Goal: Task Accomplishment & Management: Manage account settings

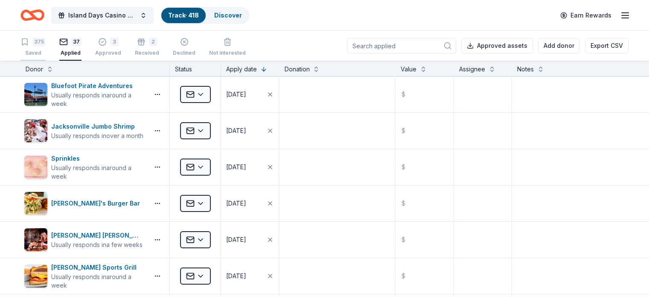
click at [44, 47] on div "375 Saved" at bounding box center [32, 47] width 25 height 19
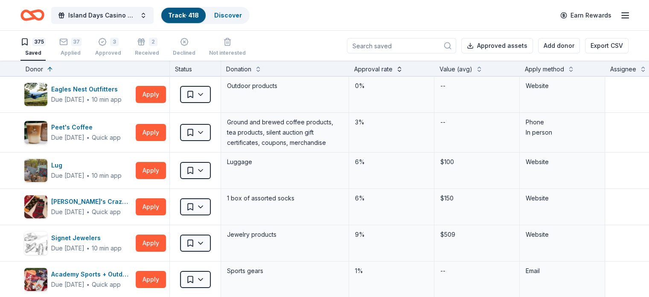
click at [403, 70] on button at bounding box center [399, 68] width 7 height 9
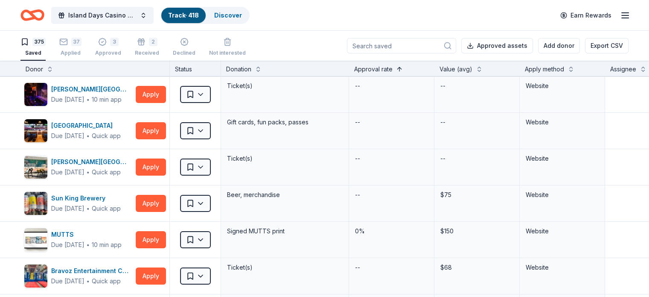
click at [403, 70] on button at bounding box center [399, 68] width 7 height 9
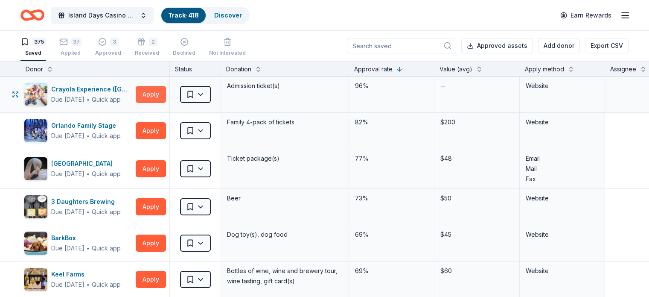
click at [166, 95] on button "Apply" at bounding box center [151, 94] width 30 height 17
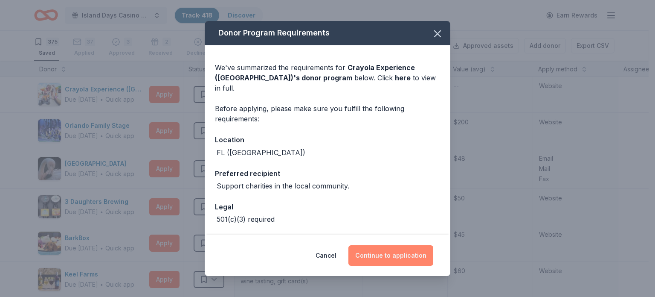
click at [384, 256] on button "Continue to application" at bounding box center [391, 255] width 85 height 20
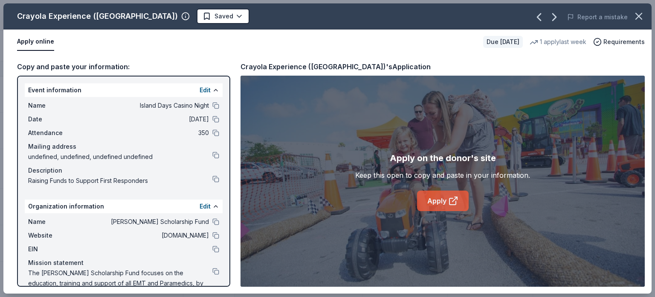
click at [435, 204] on link "Apply" at bounding box center [443, 200] width 52 height 20
click at [188, 15] on html "Island Days Casino Night Track · 418 Discover Earn Rewards 375 Saved 37 Applied…" at bounding box center [327, 148] width 655 height 297
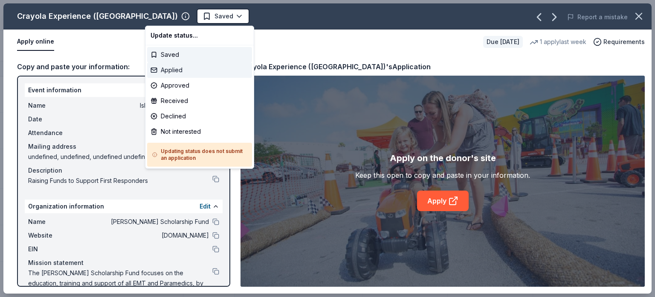
click at [165, 73] on div "Applied" at bounding box center [199, 69] width 105 height 15
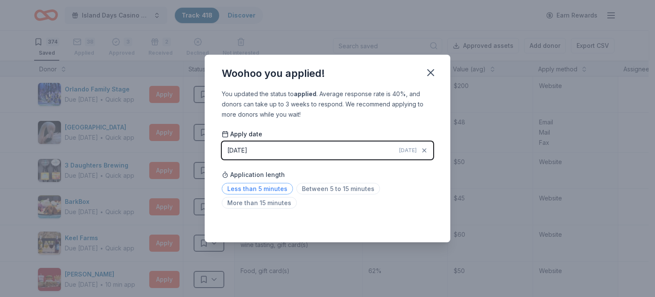
click at [262, 186] on span "Less than 5 minutes" at bounding box center [257, 189] width 71 height 12
click at [434, 76] on icon "button" at bounding box center [431, 73] width 12 height 12
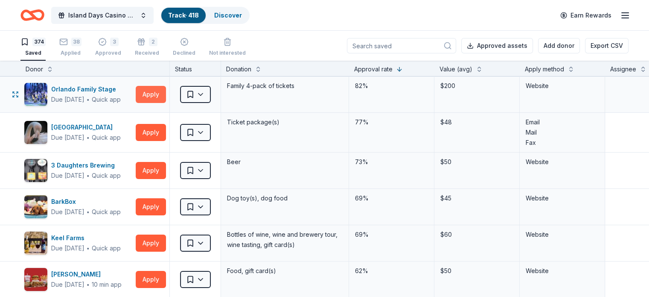
click at [166, 93] on button "Apply" at bounding box center [151, 94] width 30 height 17
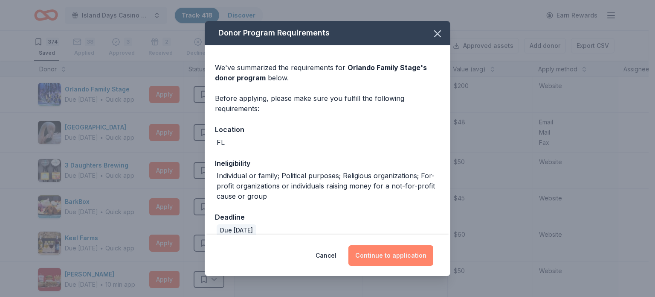
click at [397, 256] on button "Continue to application" at bounding box center [391, 255] width 85 height 20
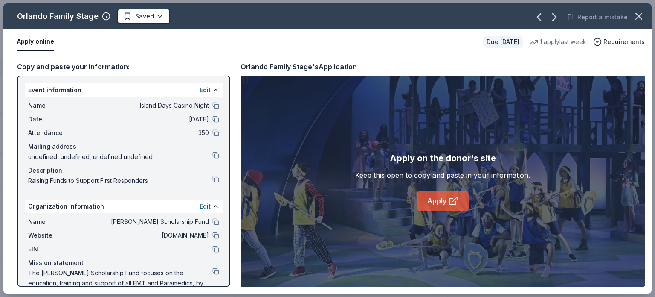
click at [439, 197] on link "Apply" at bounding box center [443, 200] width 52 height 20
click at [154, 16] on html "Island Days Casino Night Track · 418 Discover Earn Rewards 374 Saved 38 Applied…" at bounding box center [327, 148] width 655 height 297
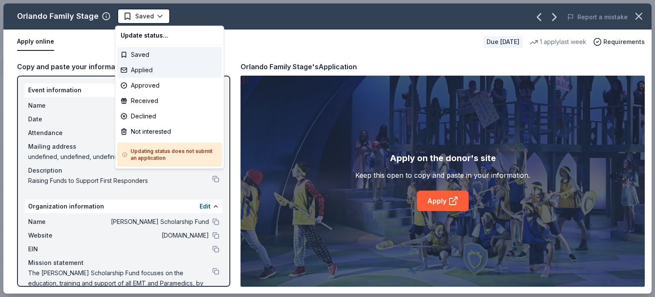
click at [139, 69] on div "Applied" at bounding box center [169, 69] width 105 height 15
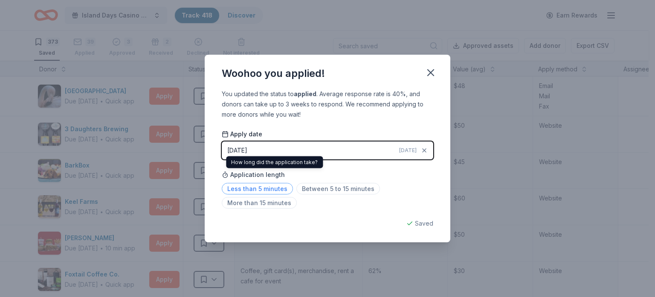
click at [246, 188] on span "Less than 5 minutes" at bounding box center [257, 189] width 71 height 12
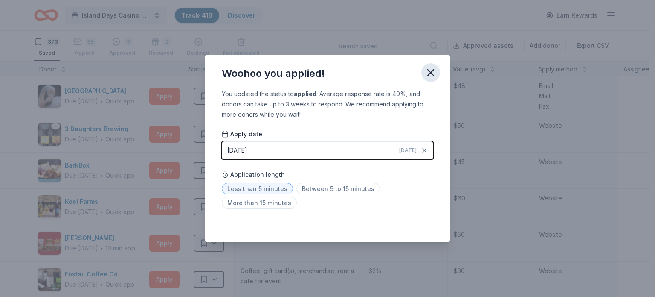
click at [432, 73] on icon "button" at bounding box center [431, 73] width 6 height 6
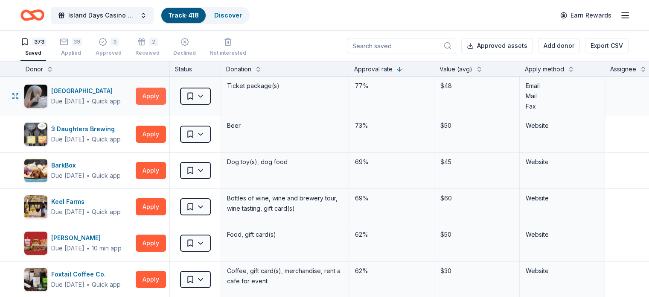
click at [160, 96] on button "Apply" at bounding box center [151, 95] width 30 height 17
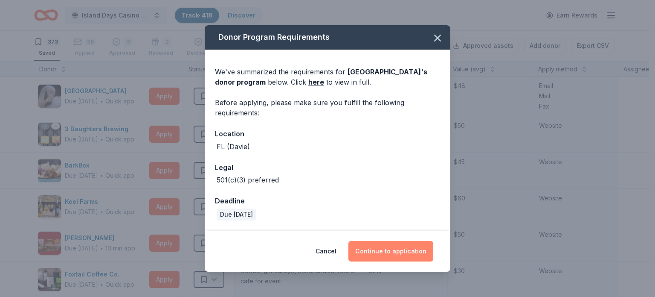
click at [382, 247] on button "Continue to application" at bounding box center [391, 251] width 85 height 20
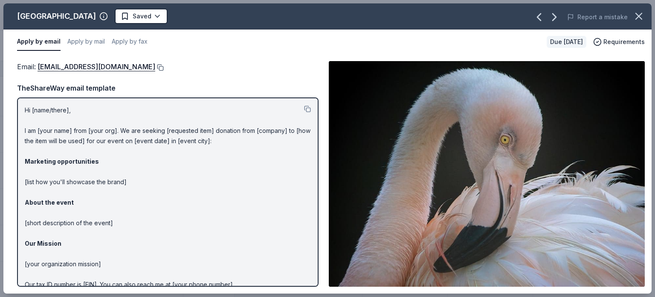
click at [155, 66] on button at bounding box center [159, 67] width 9 height 7
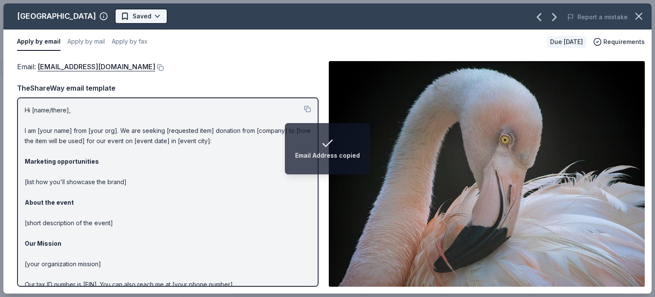
click at [146, 18] on html "Email Address copied Island Days Casino Night Track · 418 Discover Earn Rewards…" at bounding box center [327, 148] width 655 height 297
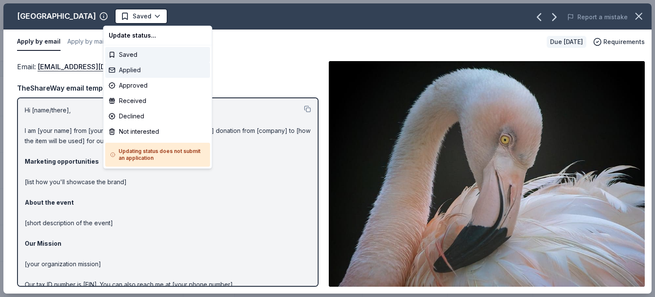
click at [124, 71] on div "Applied" at bounding box center [157, 69] width 105 height 15
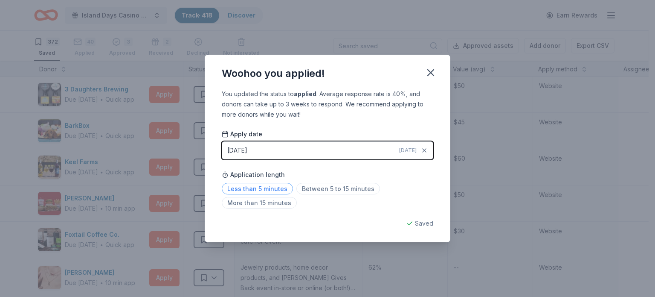
click at [278, 189] on span "Less than 5 minutes" at bounding box center [257, 189] width 71 height 12
click at [434, 72] on icon "button" at bounding box center [431, 73] width 12 height 12
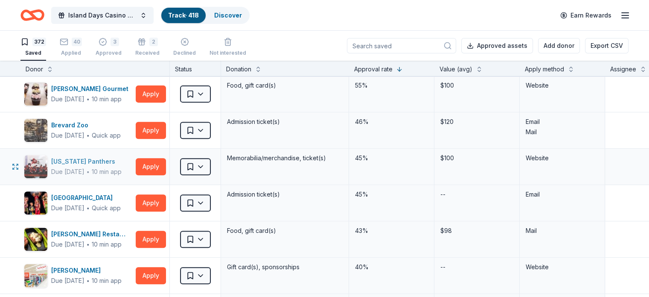
scroll to position [384, 0]
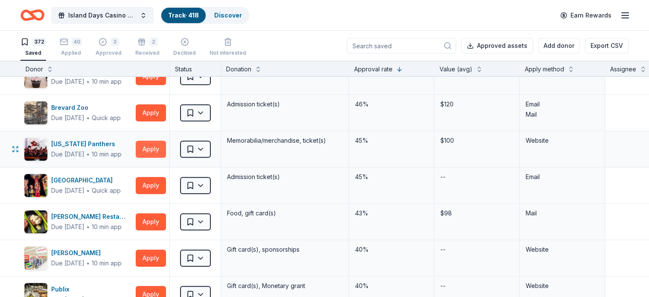
click at [164, 147] on button "Apply" at bounding box center [151, 148] width 30 height 17
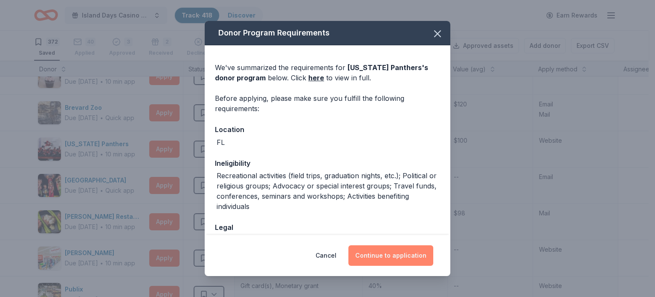
click at [403, 258] on button "Continue to application" at bounding box center [391, 255] width 85 height 20
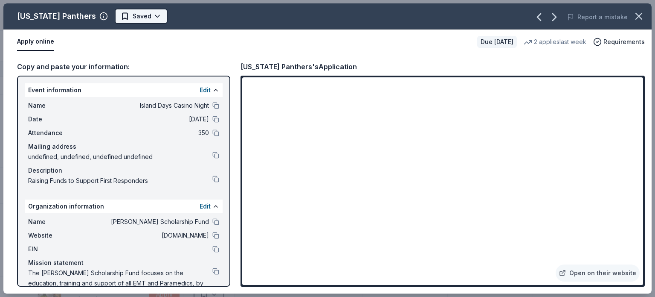
click at [137, 16] on html "Island Days Casino Night Track · 418 Discover Earn Rewards 372 Saved 40 Applied…" at bounding box center [327, 148] width 655 height 297
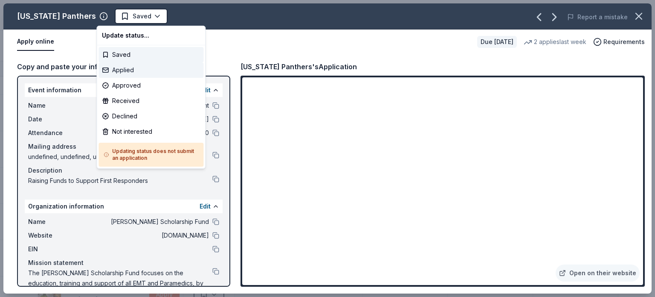
click at [123, 69] on div "Applied" at bounding box center [151, 69] width 105 height 15
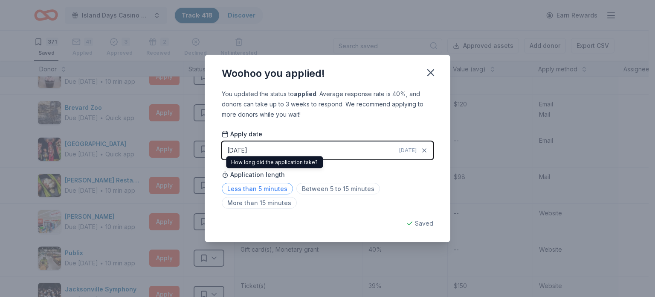
click at [259, 188] on span "Less than 5 minutes" at bounding box center [257, 189] width 71 height 12
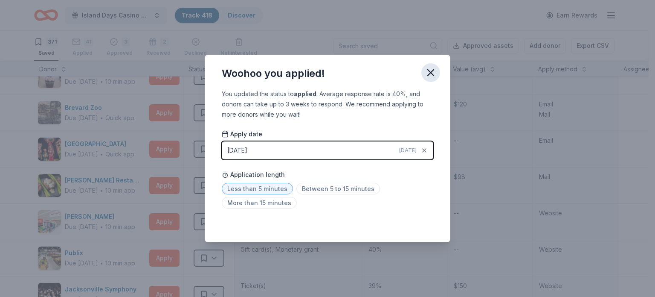
click at [432, 69] on icon "button" at bounding box center [431, 73] width 12 height 12
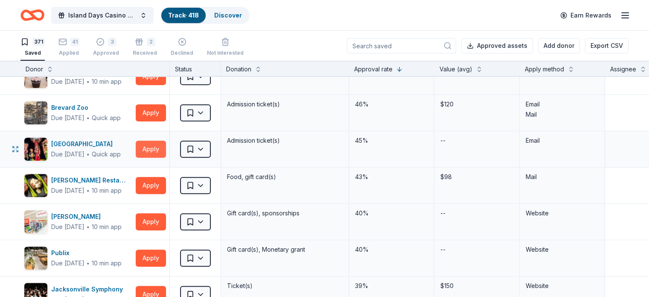
click at [161, 148] on button "Apply" at bounding box center [151, 148] width 30 height 17
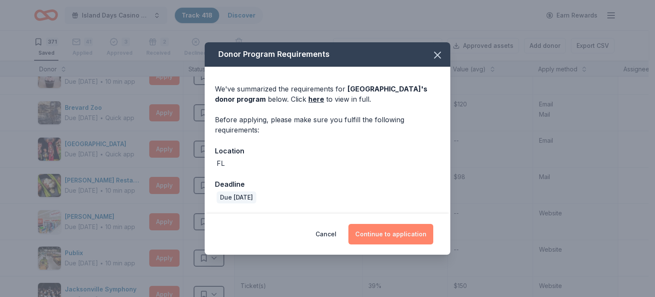
click at [390, 231] on button "Continue to application" at bounding box center [391, 234] width 85 height 20
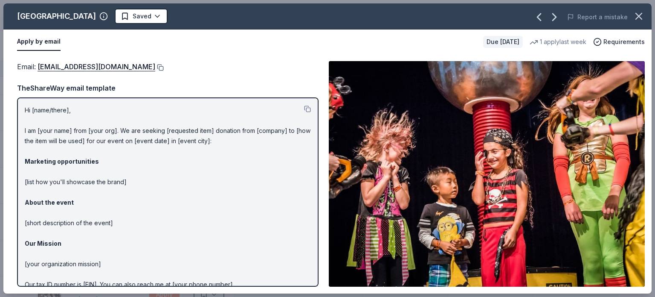
click at [155, 67] on button at bounding box center [159, 67] width 9 height 7
click at [167, 15] on html "Island Days Casino Night Track · 418 Discover Earn Rewards 371 Saved 41 Applied…" at bounding box center [327, 148] width 655 height 297
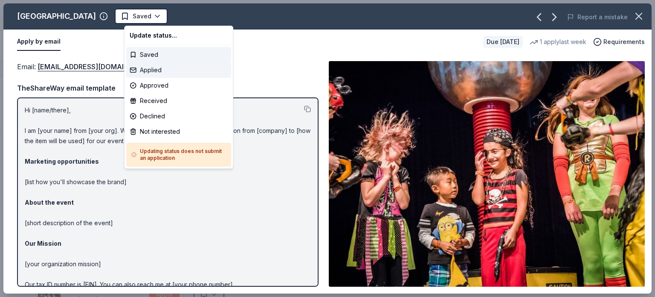
click at [154, 68] on div "Applied" at bounding box center [178, 69] width 105 height 15
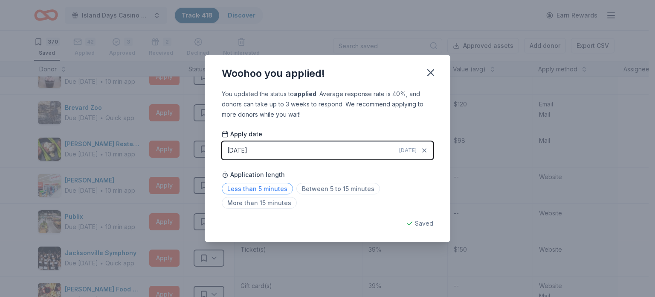
click at [269, 187] on span "Less than 5 minutes" at bounding box center [257, 189] width 71 height 12
click at [430, 73] on icon "button" at bounding box center [431, 73] width 6 height 6
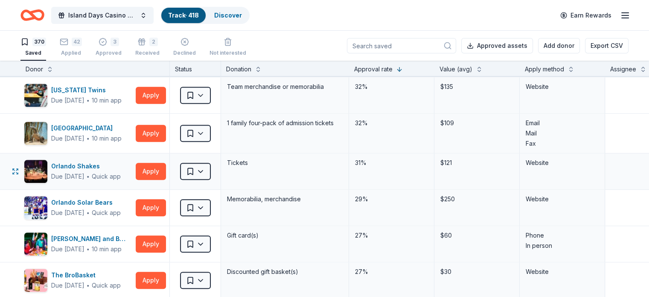
scroll to position [853, 0]
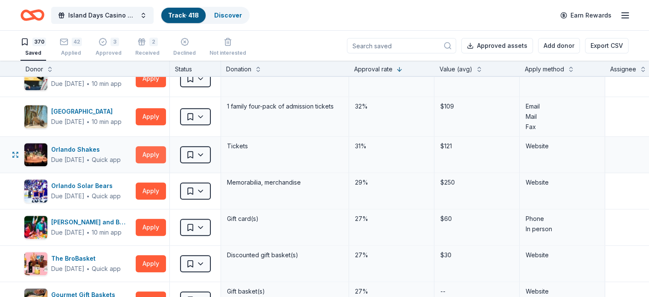
click at [165, 150] on button "Apply" at bounding box center [151, 154] width 30 height 17
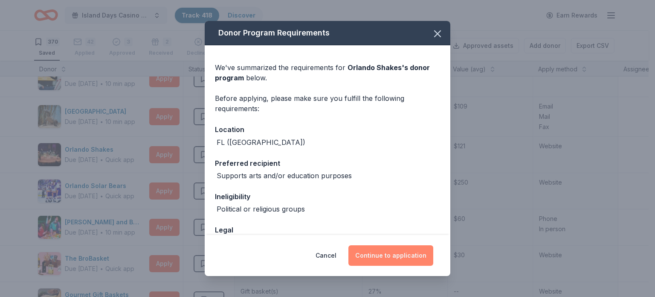
click at [398, 256] on button "Continue to application" at bounding box center [391, 255] width 85 height 20
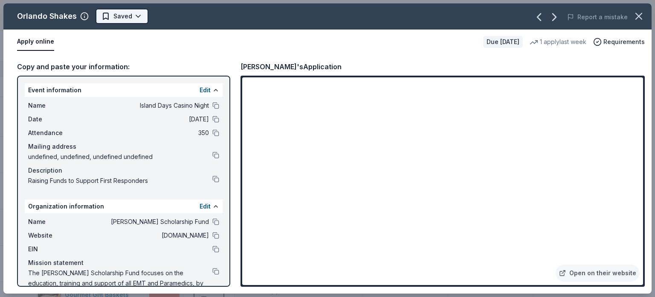
click at [138, 13] on html "Island Days Casino Night Track · 418 Discover Earn Rewards 370 Saved 42 Applied…" at bounding box center [327, 148] width 655 height 297
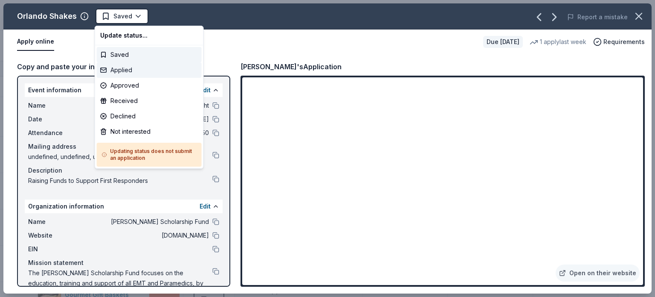
click at [118, 68] on div "Applied" at bounding box center [149, 69] width 105 height 15
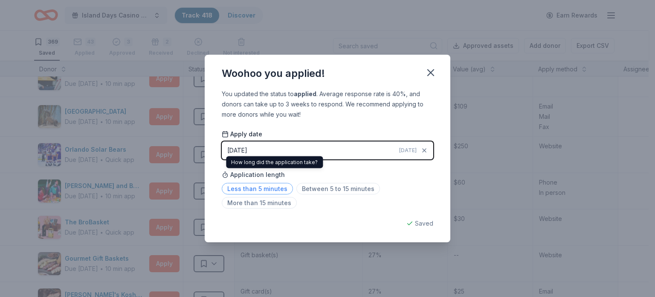
click at [273, 186] on span "Less than 5 minutes" at bounding box center [257, 189] width 71 height 12
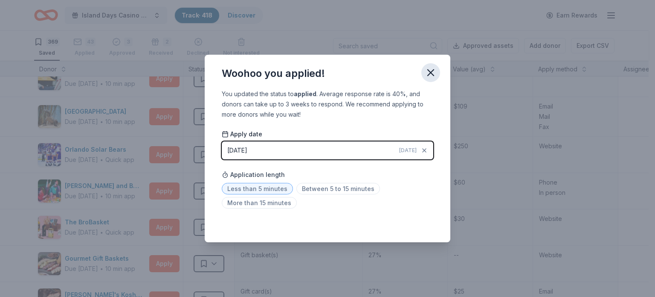
click at [434, 73] on icon "button" at bounding box center [431, 73] width 12 height 12
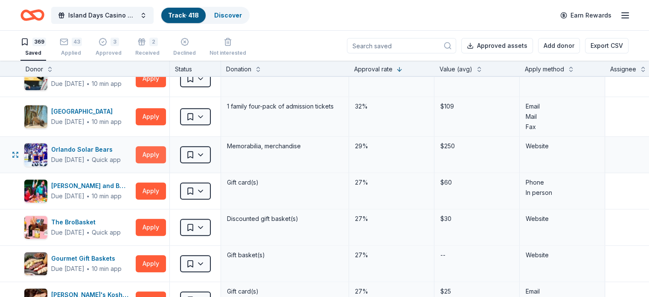
click at [166, 150] on button "Apply" at bounding box center [151, 154] width 30 height 17
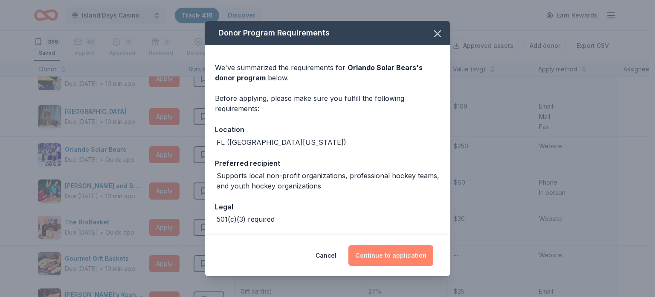
click at [410, 254] on button "Continue to application" at bounding box center [391, 255] width 85 height 20
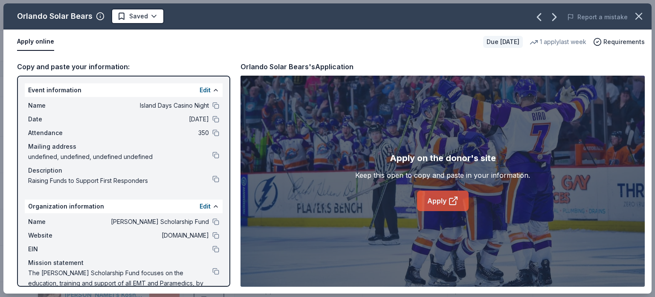
click at [435, 197] on link "Apply" at bounding box center [443, 200] width 52 height 20
click at [154, 16] on html "Island Days Casino Night Track · 418 Discover Earn Rewards 369 Saved 43 Applied…" at bounding box center [327, 148] width 655 height 297
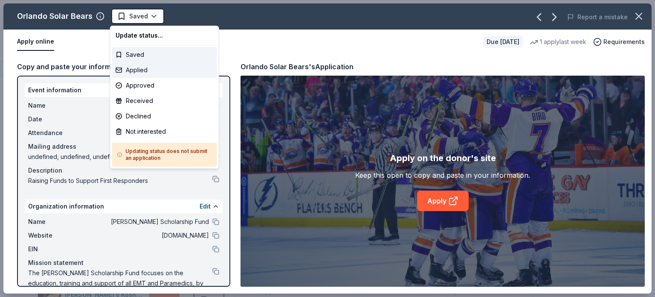
click at [142, 70] on div "Applied" at bounding box center [164, 69] width 105 height 15
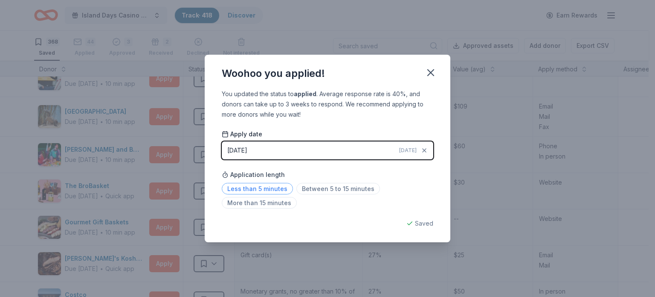
click at [276, 191] on span "Less than 5 minutes" at bounding box center [257, 189] width 71 height 12
click at [430, 72] on icon "button" at bounding box center [431, 73] width 6 height 6
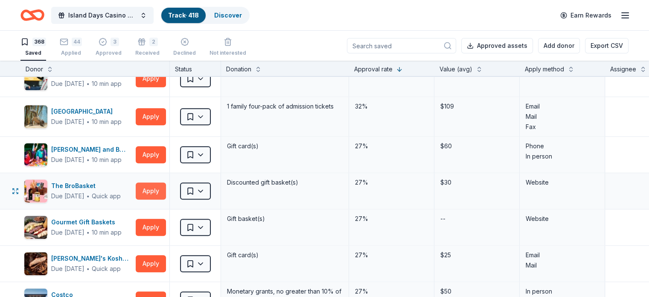
click at [166, 186] on button "Apply" at bounding box center [151, 190] width 30 height 17
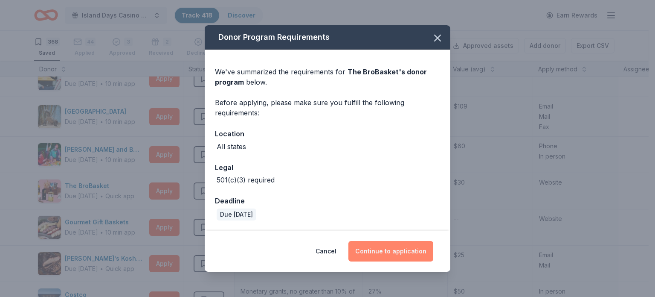
click at [390, 247] on button "Continue to application" at bounding box center [391, 251] width 85 height 20
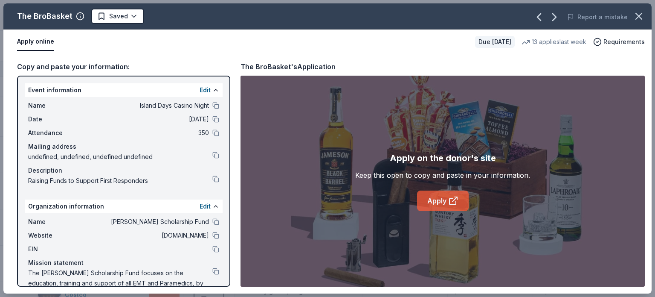
click at [440, 201] on link "Apply" at bounding box center [443, 200] width 52 height 20
click at [133, 17] on html "Island Days Casino Night Track · 418 Discover Earn Rewards 368 Saved 44 Applied…" at bounding box center [327, 148] width 655 height 297
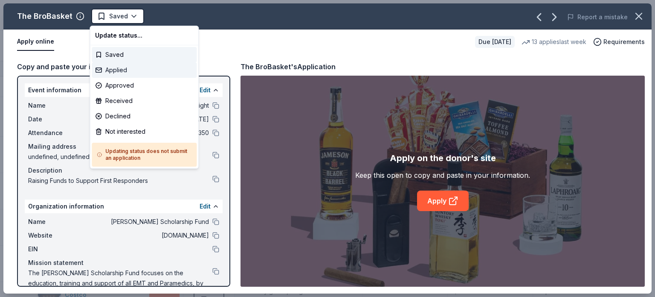
click at [111, 71] on div "Applied" at bounding box center [144, 69] width 105 height 15
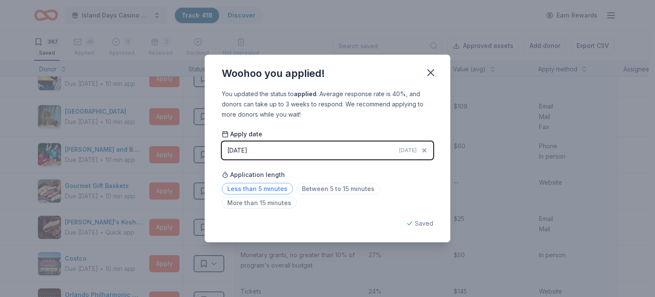
drag, startPoint x: 259, startPoint y: 189, endPoint x: 263, endPoint y: 189, distance: 4.7
click at [259, 189] on span "Less than 5 minutes" at bounding box center [257, 189] width 71 height 12
click at [431, 74] on icon "button" at bounding box center [431, 73] width 12 height 12
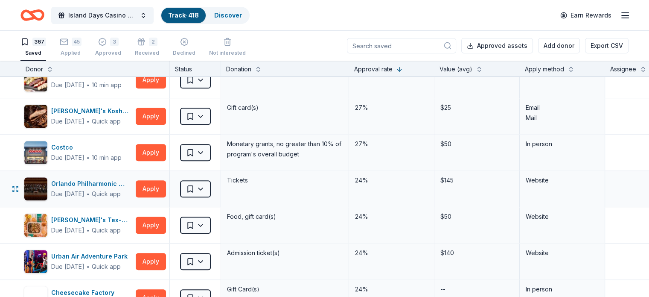
scroll to position [981, 0]
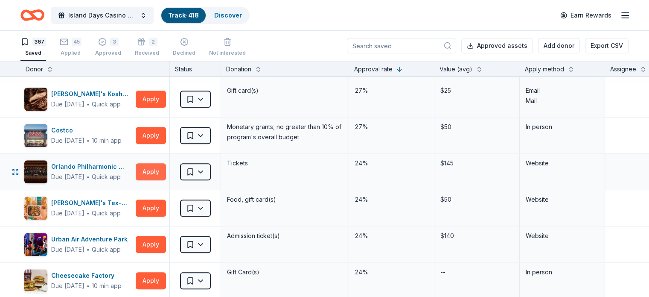
click at [165, 165] on button "Apply" at bounding box center [151, 171] width 30 height 17
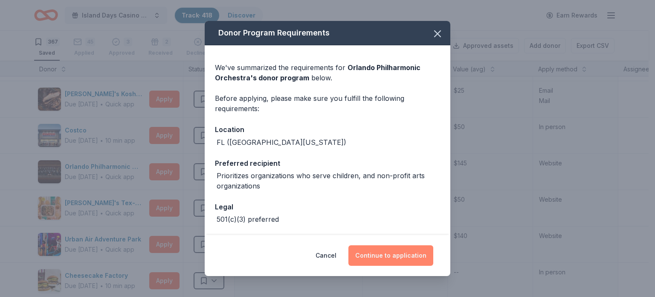
click at [400, 256] on button "Continue to application" at bounding box center [391, 255] width 85 height 20
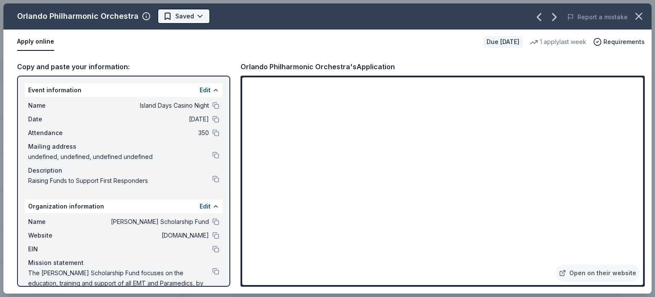
click at [200, 14] on html "Island Days Casino Night Track · 418 Discover Earn Rewards 367 Saved 45 Applied…" at bounding box center [327, 148] width 655 height 297
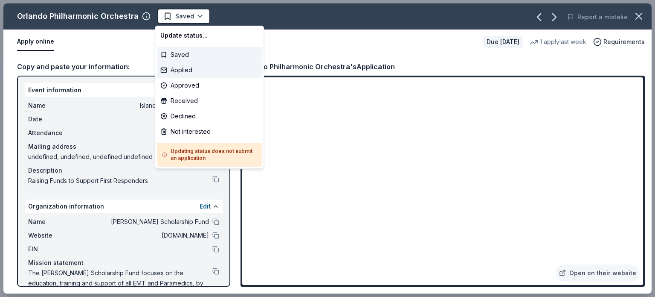
click at [184, 68] on div "Applied" at bounding box center [209, 69] width 105 height 15
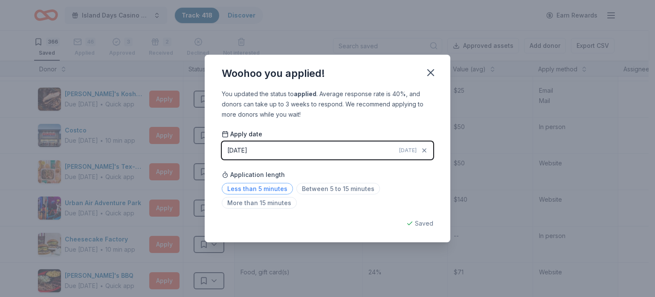
click at [262, 185] on span "Less than 5 minutes" at bounding box center [257, 189] width 71 height 12
click at [430, 74] on icon "button" at bounding box center [431, 73] width 6 height 6
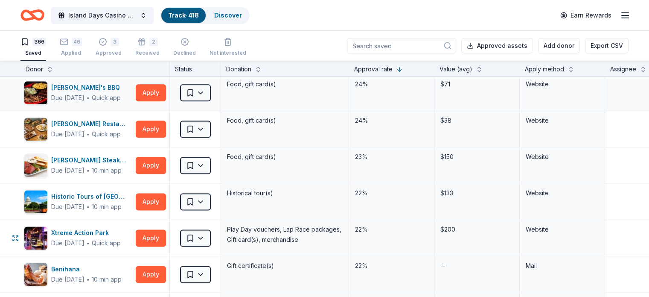
scroll to position [1152, 0]
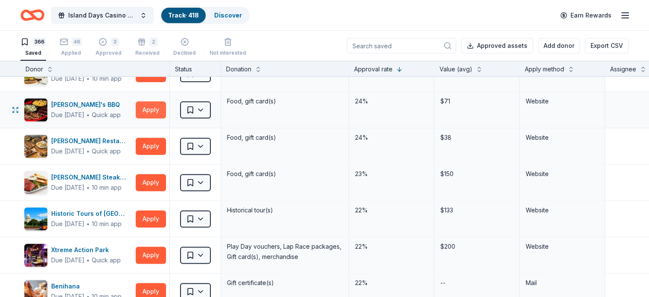
click at [166, 105] on button "Apply" at bounding box center [151, 109] width 30 height 17
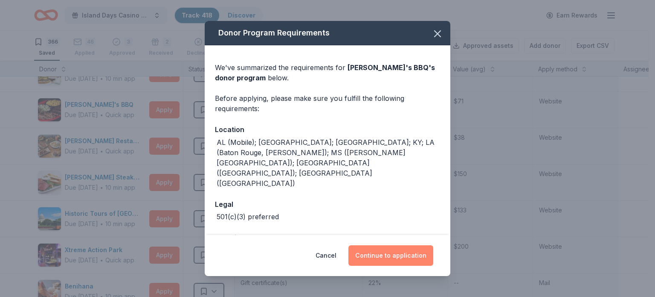
click at [399, 255] on button "Continue to application" at bounding box center [391, 255] width 85 height 20
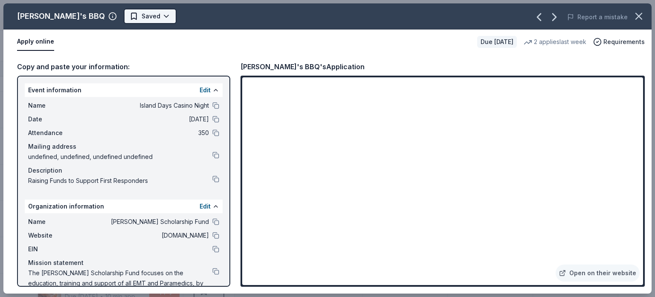
click at [125, 17] on html "Island Days Casino Night Track · 418 Discover Earn Rewards 366 Saved 46 Applied…" at bounding box center [327, 148] width 655 height 297
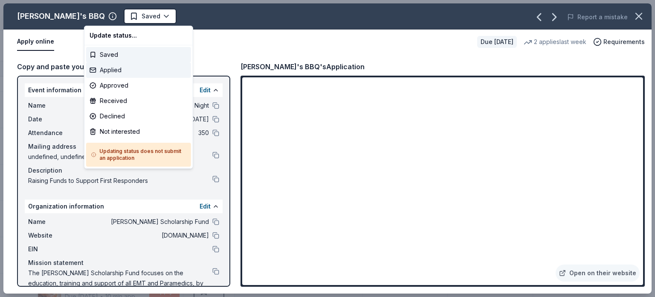
click at [115, 70] on div "Applied" at bounding box center [138, 69] width 105 height 15
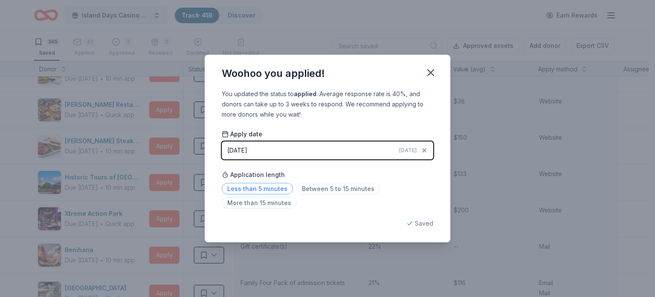
click at [280, 186] on span "Less than 5 minutes" at bounding box center [257, 189] width 71 height 12
click at [434, 73] on icon "button" at bounding box center [431, 73] width 12 height 12
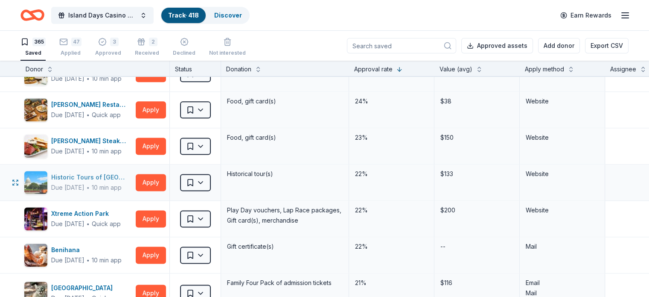
click at [84, 182] on div "Due in 114 days" at bounding box center [67, 187] width 33 height 10
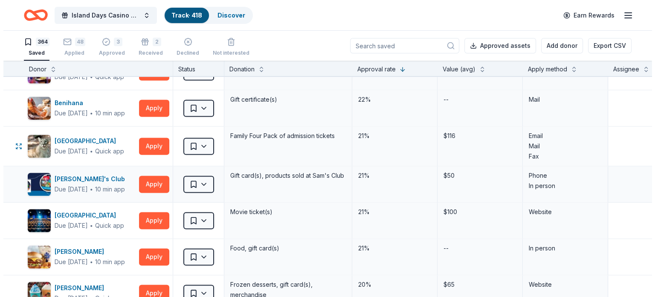
scroll to position [1280, 0]
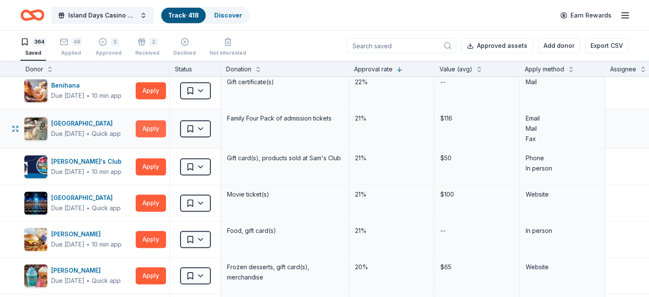
click at [166, 124] on button "Apply" at bounding box center [151, 128] width 30 height 17
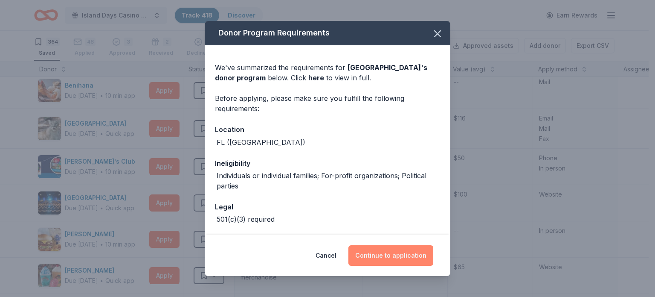
click at [401, 257] on button "Continue to application" at bounding box center [391, 255] width 85 height 20
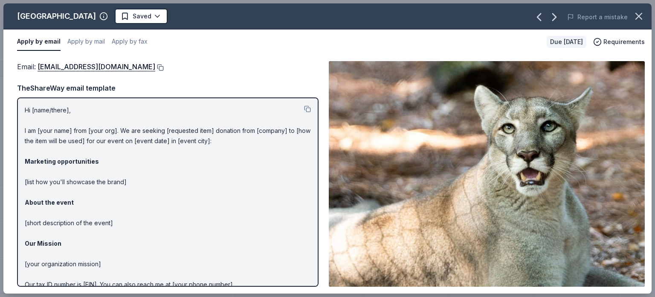
click at [155, 67] on button at bounding box center [159, 67] width 9 height 7
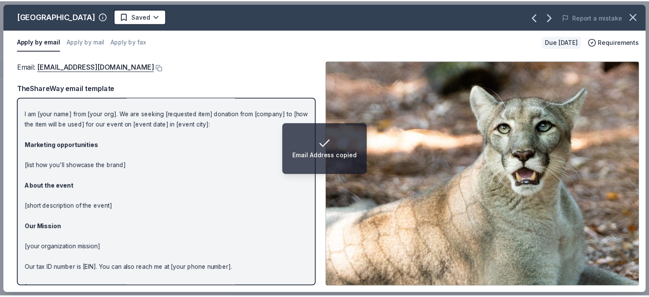
scroll to position [0, 0]
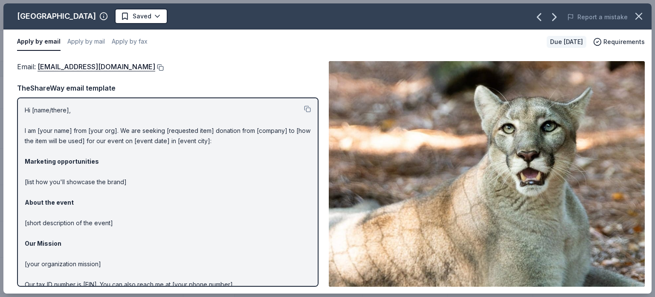
click at [155, 67] on button at bounding box center [159, 67] width 9 height 7
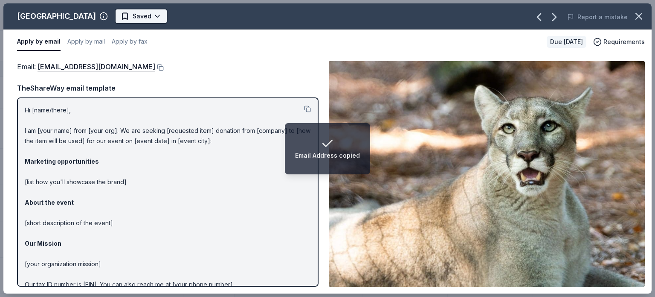
click at [133, 16] on html "Email Address copied Island Days Casino Night Track · 418 Discover Earn Rewards…" at bounding box center [327, 148] width 655 height 297
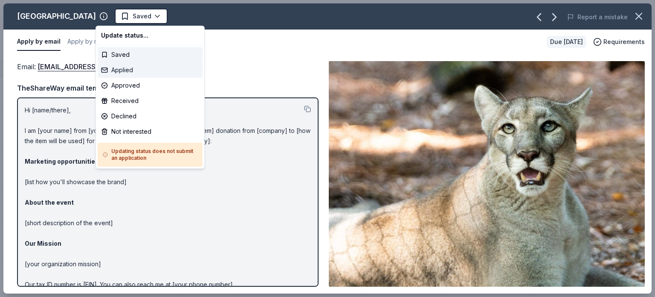
click at [125, 71] on div "Applied" at bounding box center [150, 69] width 105 height 15
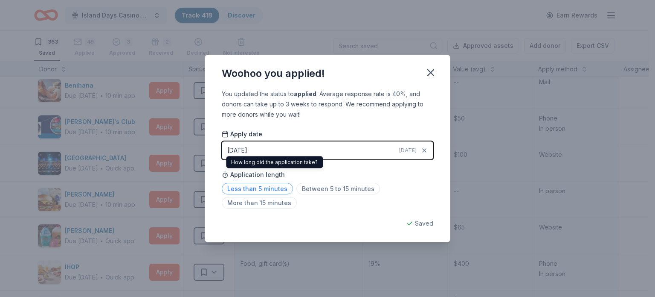
click at [268, 185] on span "Less than 5 minutes" at bounding box center [257, 189] width 71 height 12
drag, startPoint x: 433, startPoint y: 70, endPoint x: 306, endPoint y: 110, distance: 133.1
click at [433, 69] on icon "button" at bounding box center [431, 73] width 12 height 12
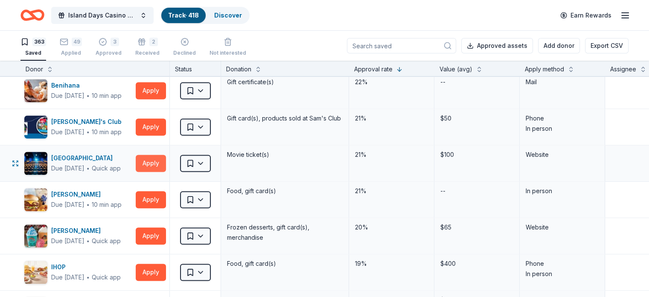
click at [166, 157] on button "Apply" at bounding box center [151, 162] width 30 height 17
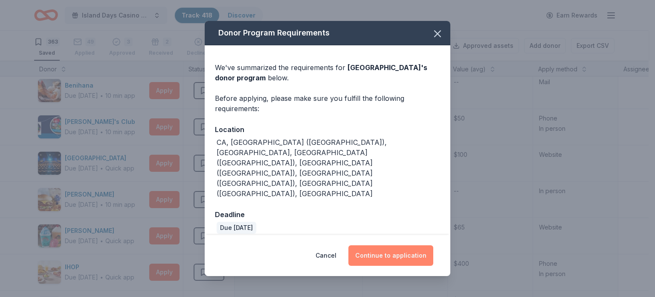
click at [398, 245] on button "Continue to application" at bounding box center [391, 255] width 85 height 20
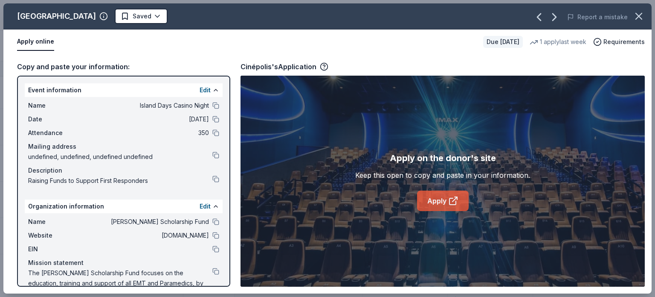
click at [438, 202] on link "Apply" at bounding box center [443, 200] width 52 height 20
click at [110, 17] on html "Island Days Casino Night Track · 418 Discover Earn Rewards 363 Saved 49 Applied…" at bounding box center [327, 148] width 655 height 297
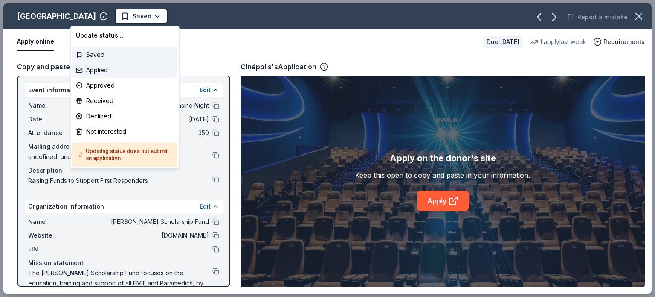
click at [99, 69] on div "Applied" at bounding box center [125, 69] width 105 height 15
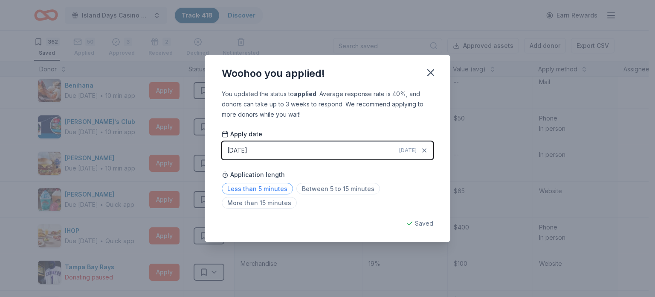
click at [271, 190] on span "Less than 5 minutes" at bounding box center [257, 189] width 71 height 12
click at [433, 71] on icon "button" at bounding box center [431, 73] width 12 height 12
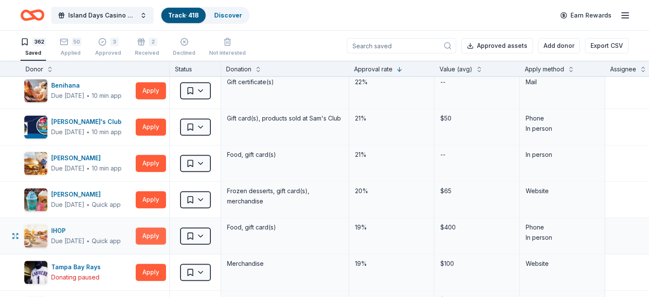
click at [164, 232] on button "Apply" at bounding box center [151, 235] width 30 height 17
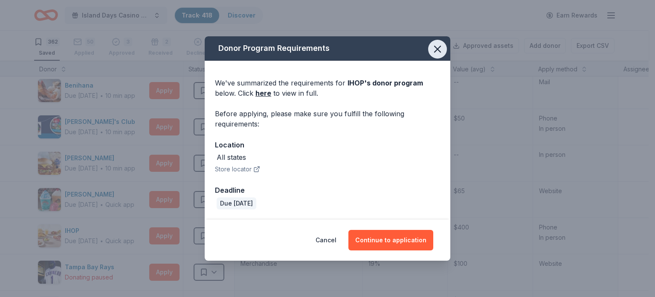
click at [437, 49] on icon "button" at bounding box center [438, 49] width 6 height 6
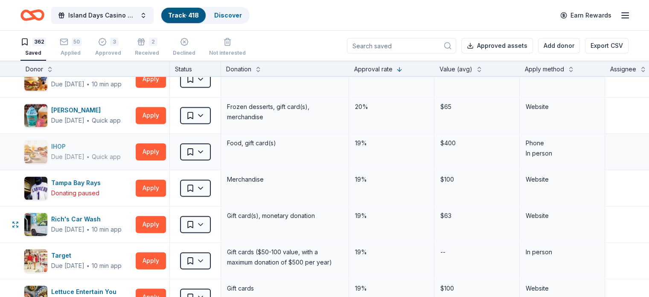
scroll to position [1366, 0]
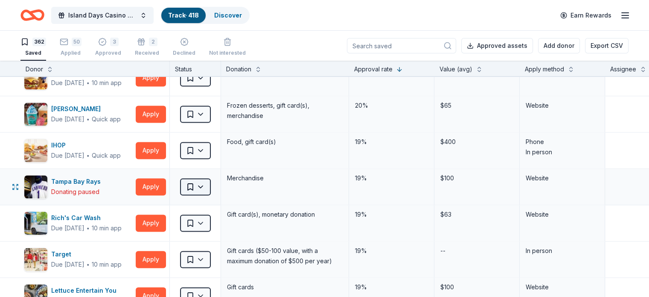
click at [217, 181] on html "Island Days Casino Night Track · 418 Discover Earn Rewards 362 Saved 50 Applied…" at bounding box center [324, 148] width 649 height 297
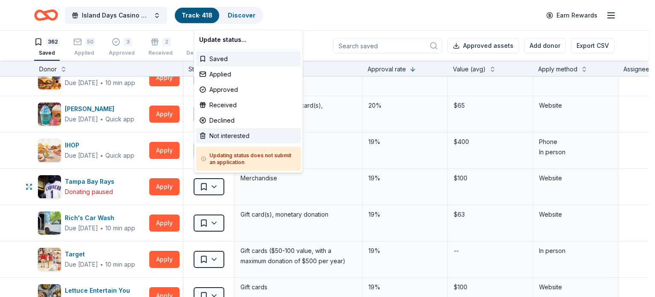
click at [230, 137] on div "Not interested" at bounding box center [248, 135] width 105 height 15
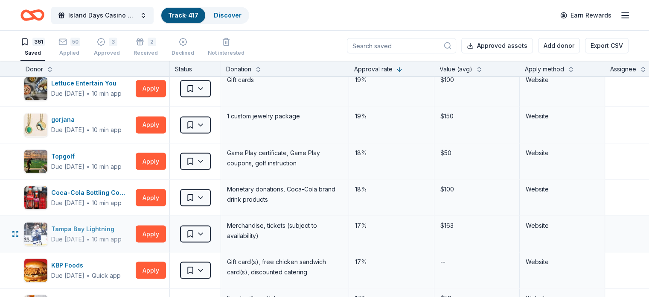
scroll to position [1579, 0]
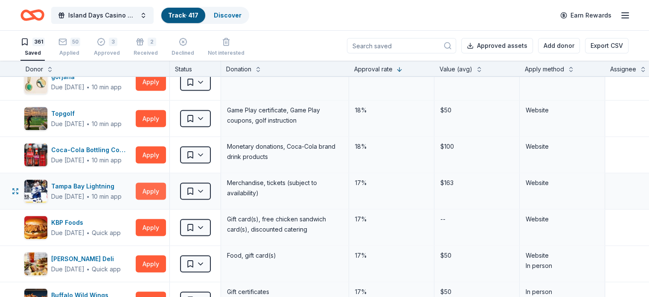
click at [166, 184] on button "Apply" at bounding box center [151, 190] width 30 height 17
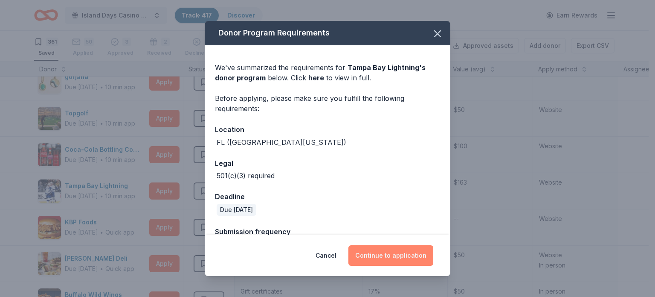
click at [404, 253] on button "Continue to application" at bounding box center [391, 255] width 85 height 20
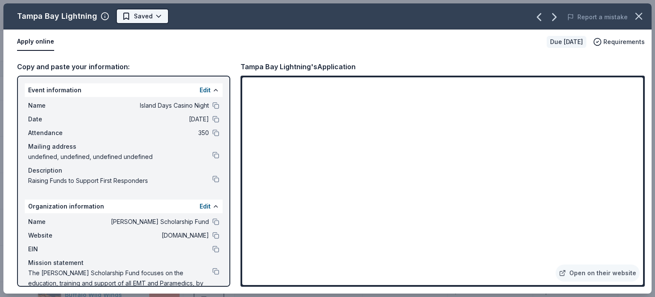
click at [157, 15] on html "Island Days Casino Night Track · 417 Discover Earn Rewards 361 Saved 50 Applied…" at bounding box center [327, 148] width 655 height 297
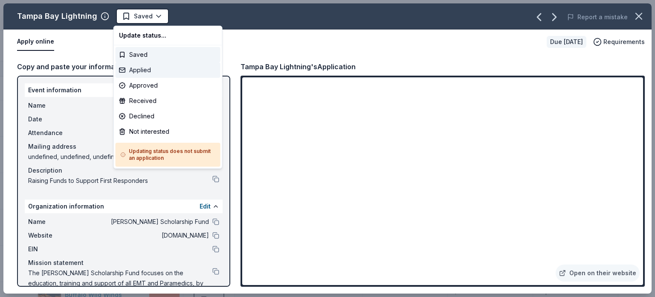
click at [143, 70] on div "Applied" at bounding box center [168, 69] width 105 height 15
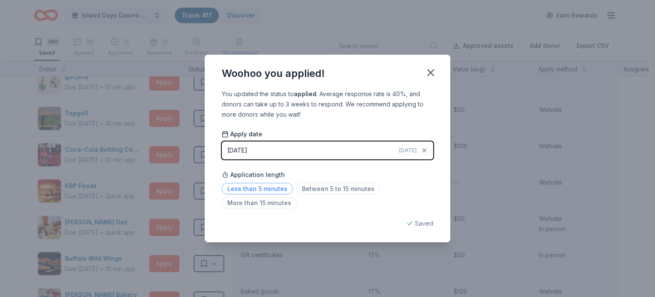
click at [278, 189] on span "Less than 5 minutes" at bounding box center [257, 189] width 71 height 12
click at [434, 74] on icon "button" at bounding box center [431, 73] width 12 height 12
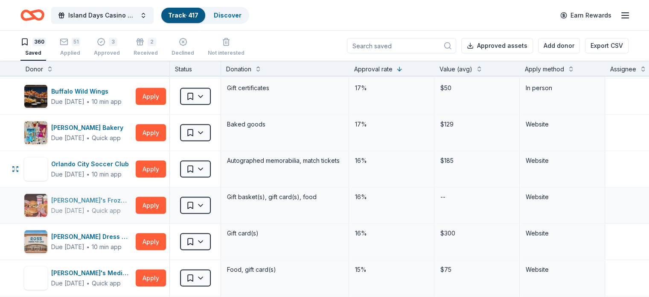
scroll to position [1750, 0]
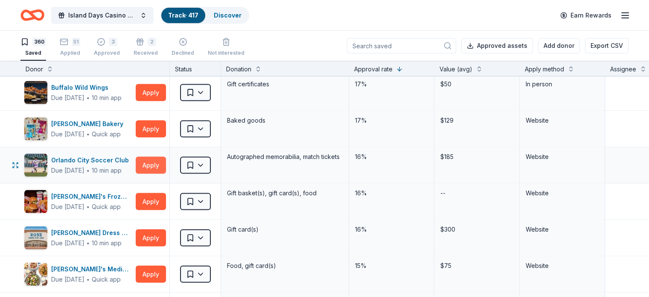
click at [166, 157] on button "Apply" at bounding box center [151, 165] width 30 height 17
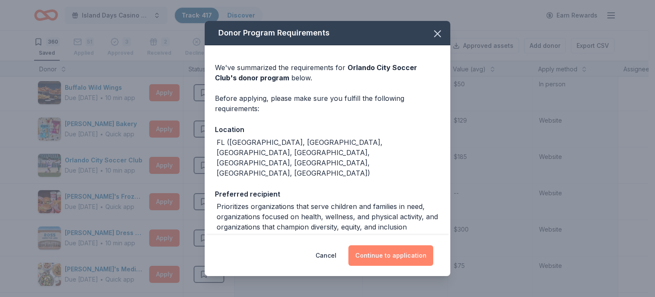
click at [398, 256] on button "Continue to application" at bounding box center [391, 255] width 85 height 20
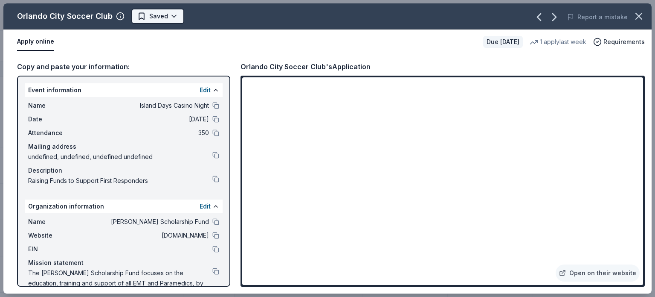
click at [172, 15] on html "Island Days Casino Night Track · 417 Discover Earn Rewards 360 Saved 51 Applied…" at bounding box center [327, 148] width 655 height 297
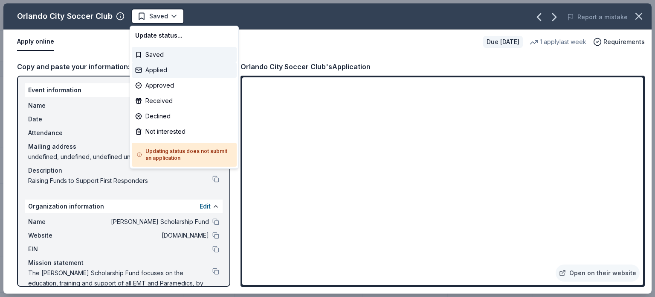
click at [155, 69] on div "Applied" at bounding box center [184, 69] width 105 height 15
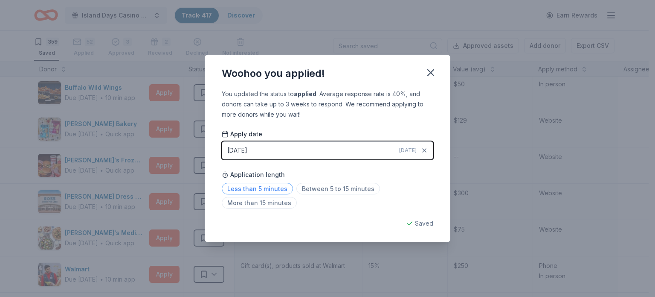
click at [262, 186] on span "Less than 5 minutes" at bounding box center [257, 189] width 71 height 12
click at [432, 76] on icon "button" at bounding box center [431, 73] width 12 height 12
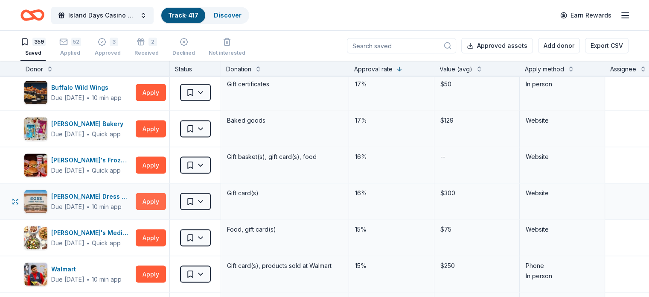
click at [160, 197] on button "Apply" at bounding box center [151, 201] width 30 height 17
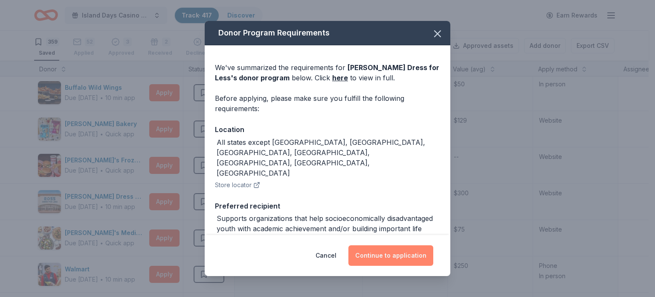
click at [399, 257] on button "Continue to application" at bounding box center [391, 255] width 85 height 20
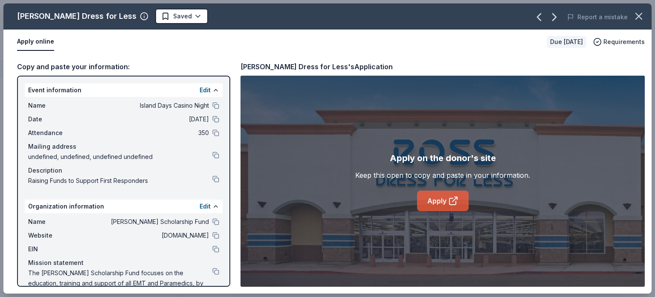
click at [435, 202] on link "Apply" at bounding box center [443, 200] width 52 height 20
click at [150, 13] on html "Island Days Casino Night Track · 417 Discover Earn Rewards 359 Saved 52 Applied…" at bounding box center [327, 148] width 655 height 297
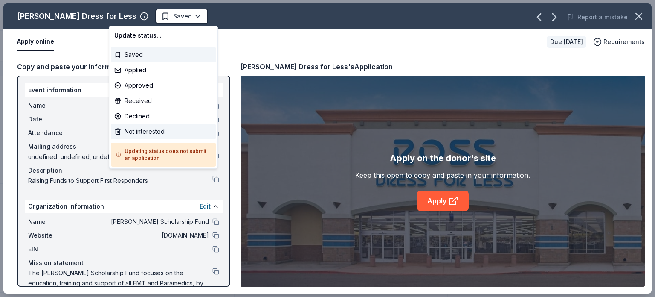
click at [142, 133] on div "Not interested" at bounding box center [163, 131] width 105 height 15
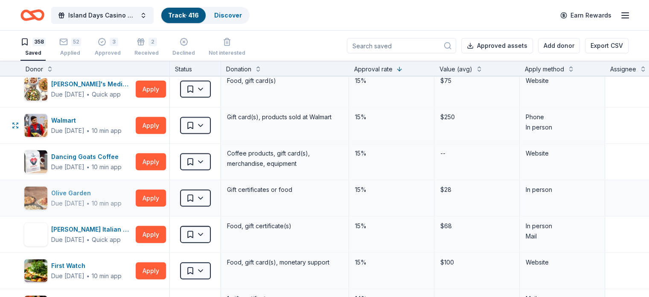
scroll to position [1878, 0]
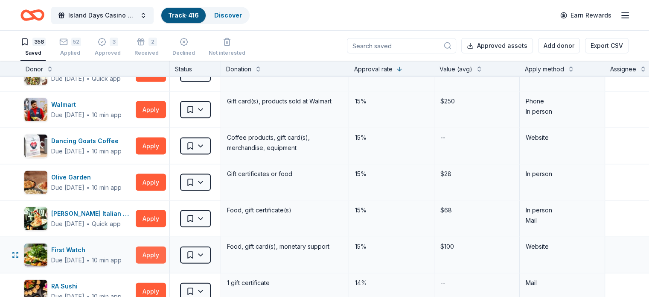
click at [162, 249] on button "Apply" at bounding box center [151, 254] width 30 height 17
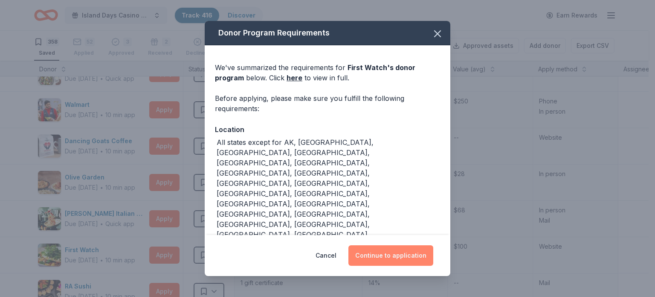
click at [392, 252] on button "Continue to application" at bounding box center [391, 255] width 85 height 20
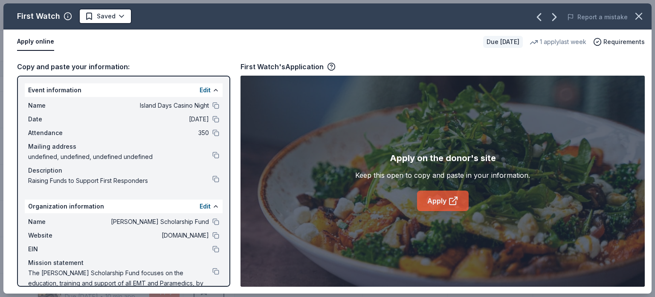
click at [435, 201] on link "Apply" at bounding box center [443, 200] width 52 height 20
click at [122, 13] on html "Island Days Casino Night Track · 416 Discover Earn Rewards 358 Saved 52 Applied…" at bounding box center [327, 148] width 655 height 297
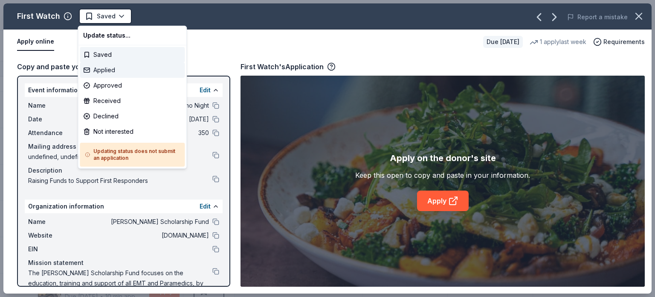
click at [108, 70] on div "Applied" at bounding box center [132, 69] width 105 height 15
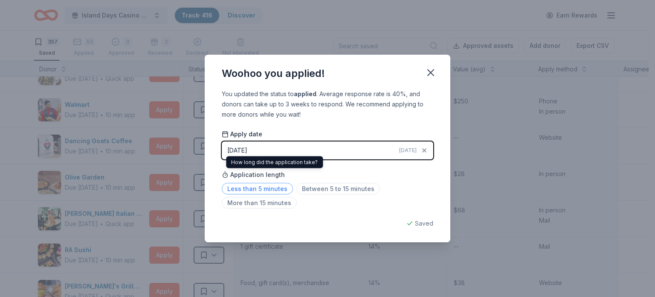
click at [256, 192] on span "Less than 5 minutes" at bounding box center [257, 189] width 71 height 12
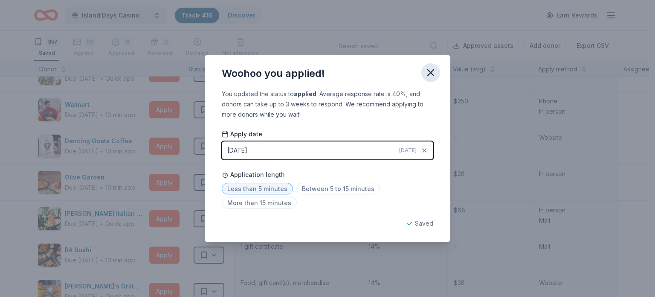
click at [428, 74] on icon "button" at bounding box center [431, 73] width 12 height 12
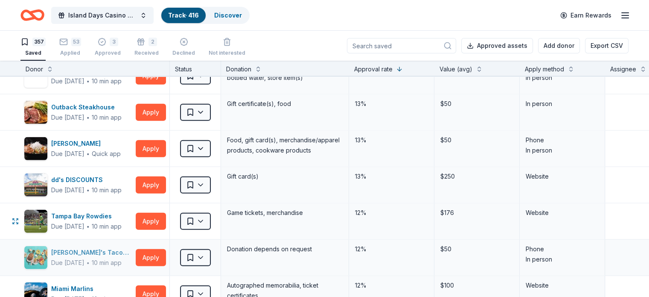
scroll to position [2219, 0]
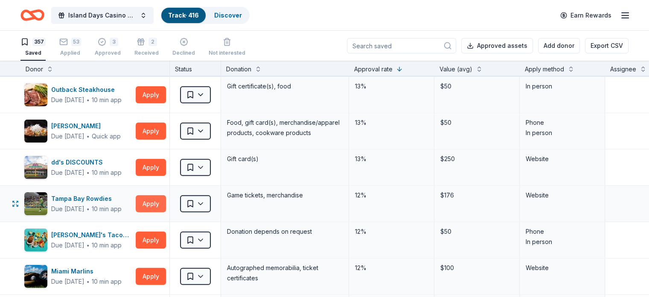
click at [163, 195] on button "Apply" at bounding box center [151, 203] width 30 height 17
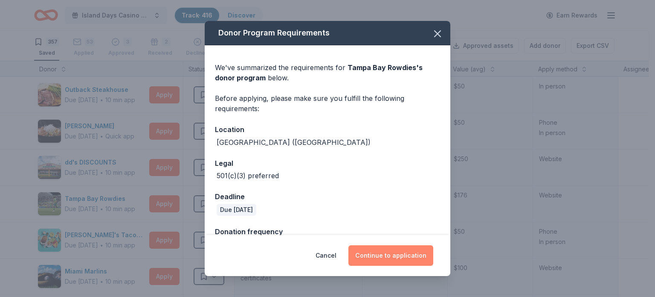
click at [387, 250] on button "Continue to application" at bounding box center [391, 255] width 85 height 20
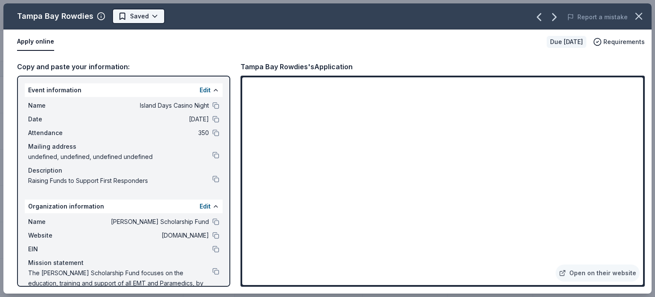
click at [151, 13] on html "Island Days Casino Night Track · 416 Discover Earn Rewards 357 Saved 53 Applied…" at bounding box center [327, 148] width 655 height 297
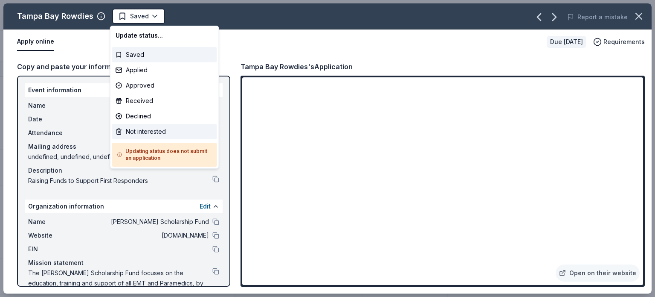
click at [145, 132] on div "Not interested" at bounding box center [164, 131] width 105 height 15
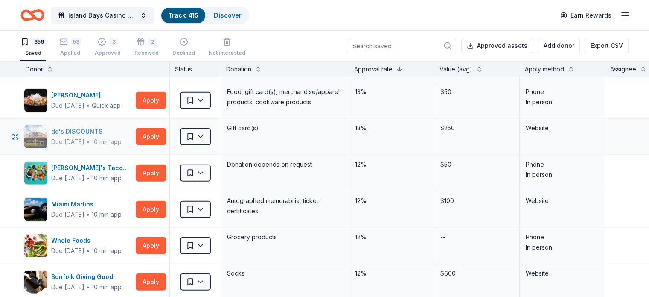
scroll to position [2262, 0]
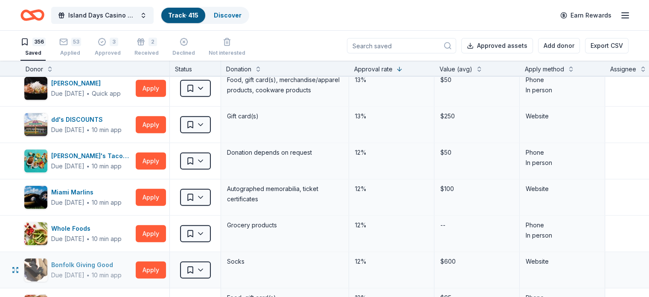
click at [106, 260] on div "Bonfolk Giving Good" at bounding box center [86, 264] width 70 height 10
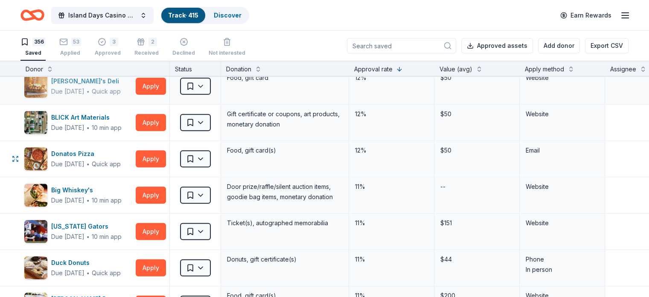
scroll to position [2560, 0]
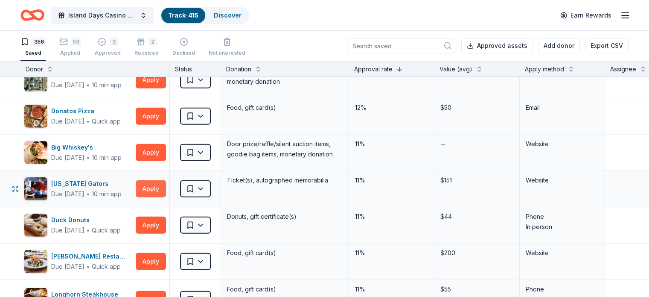
click at [159, 183] on button "Apply" at bounding box center [151, 188] width 30 height 17
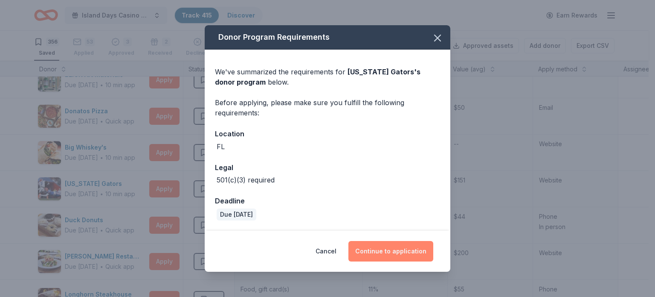
click at [384, 247] on button "Continue to application" at bounding box center [391, 251] width 85 height 20
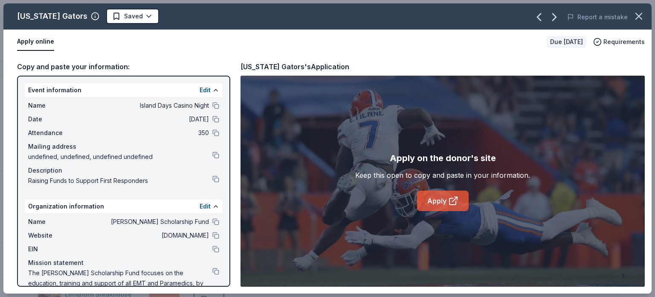
click at [435, 198] on link "Apply" at bounding box center [443, 200] width 52 height 20
click at [132, 14] on html "Island Days Casino Night Track · 415 Discover Earn Rewards 356 Saved 53 Applied…" at bounding box center [327, 148] width 655 height 297
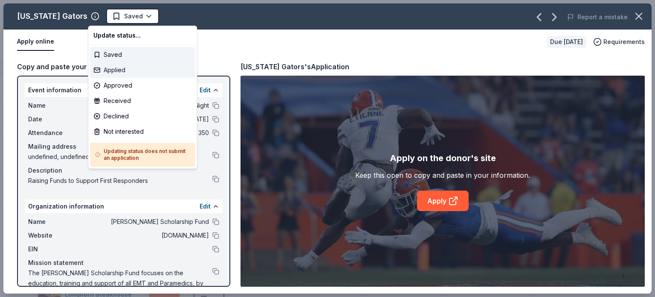
click at [113, 71] on div "Applied" at bounding box center [142, 69] width 105 height 15
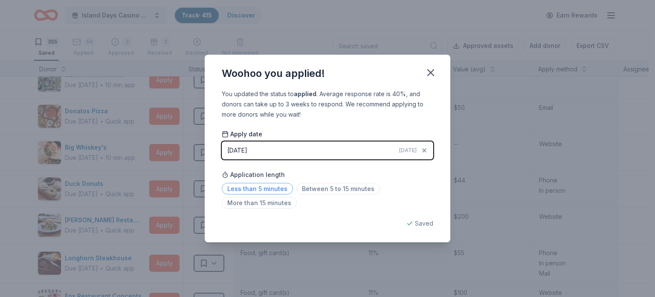
click at [267, 189] on span "Less than 5 minutes" at bounding box center [257, 189] width 71 height 12
click at [430, 73] on icon "button" at bounding box center [431, 73] width 6 height 6
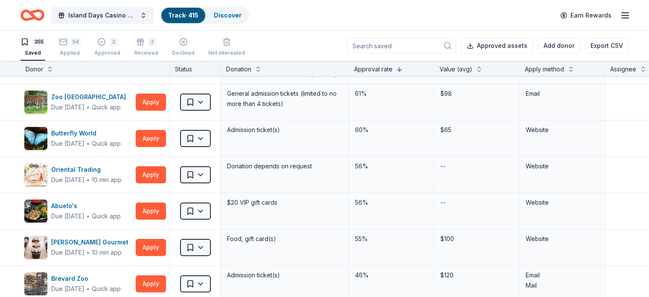
scroll to position [0, 0]
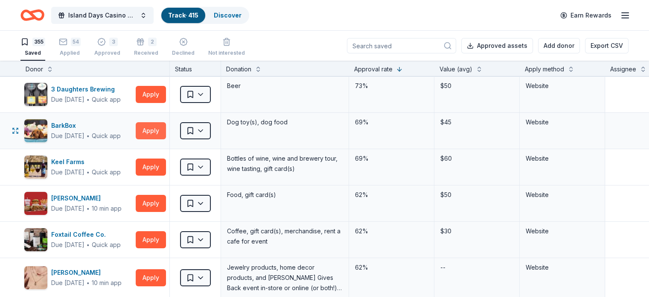
click at [163, 129] on button "Apply" at bounding box center [151, 130] width 30 height 17
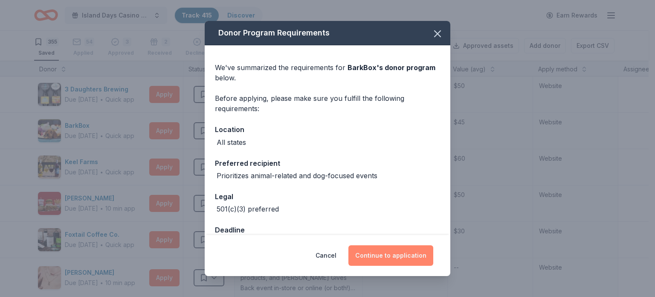
click at [385, 254] on button "Continue to application" at bounding box center [391, 255] width 85 height 20
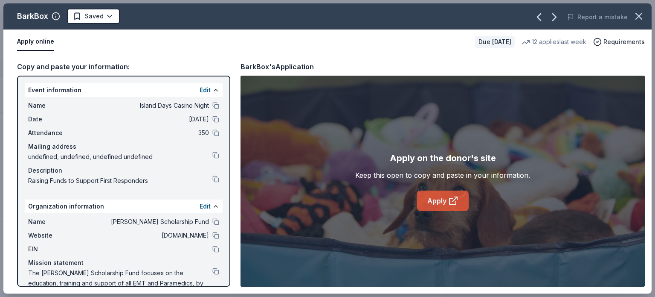
click at [437, 201] on link "Apply" at bounding box center [443, 200] width 52 height 20
click at [109, 12] on html "Island Days Casino Night Track · 415 Discover Earn Rewards 355 Saved 54 Applied…" at bounding box center [327, 148] width 655 height 297
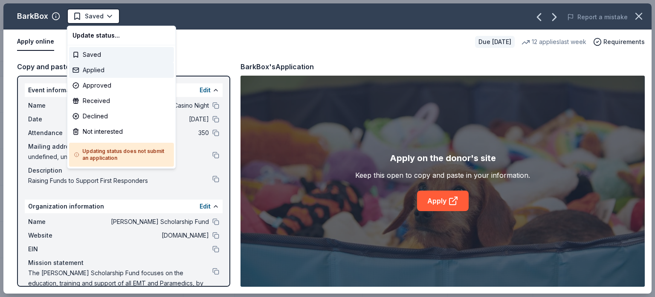
click at [93, 73] on div "Applied" at bounding box center [121, 69] width 105 height 15
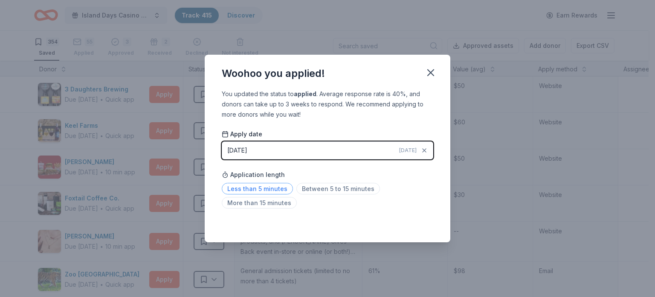
click at [270, 188] on span "Less than 5 minutes" at bounding box center [257, 189] width 71 height 12
click at [430, 75] on icon "button" at bounding box center [431, 73] width 12 height 12
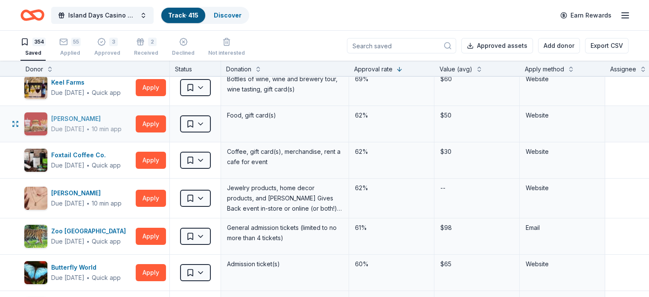
scroll to position [43, 0]
click at [166, 122] on button "Apply" at bounding box center [151, 124] width 30 height 17
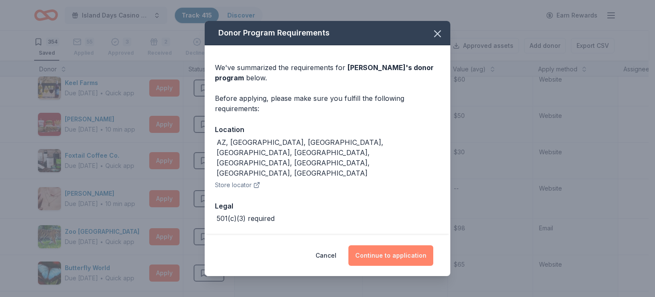
click at [394, 256] on button "Continue to application" at bounding box center [391, 255] width 85 height 20
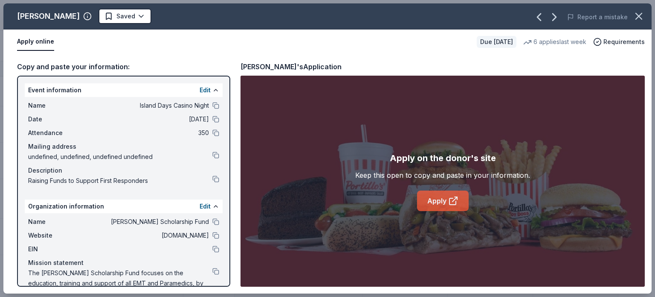
click at [442, 201] on link "Apply" at bounding box center [443, 200] width 52 height 20
click at [434, 196] on link "Apply" at bounding box center [443, 200] width 52 height 20
click at [435, 201] on link "Apply" at bounding box center [443, 200] width 52 height 20
click at [110, 14] on html "Island Days Casino Night Track · 415 Discover Earn Rewards 354 Saved 55 Applied…" at bounding box center [327, 148] width 655 height 297
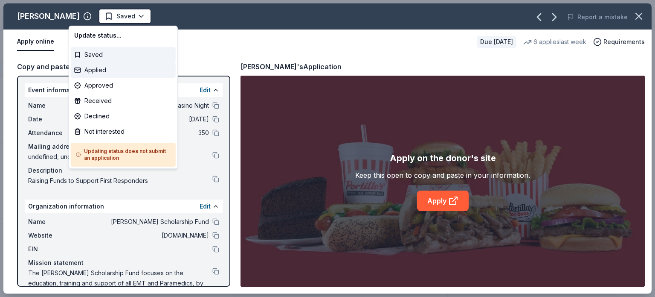
click at [94, 69] on div "Applied" at bounding box center [123, 69] width 105 height 15
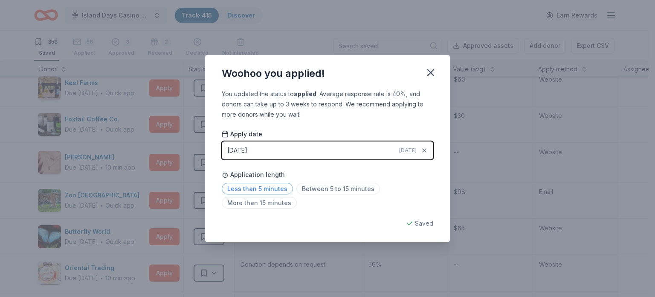
click at [263, 188] on span "Less than 5 minutes" at bounding box center [257, 189] width 71 height 12
click at [431, 73] on icon "button" at bounding box center [431, 73] width 6 height 6
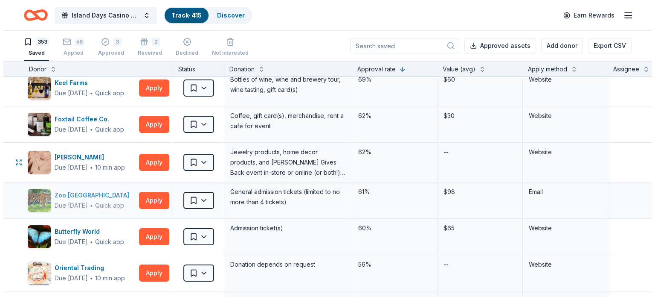
scroll to position [85, 0]
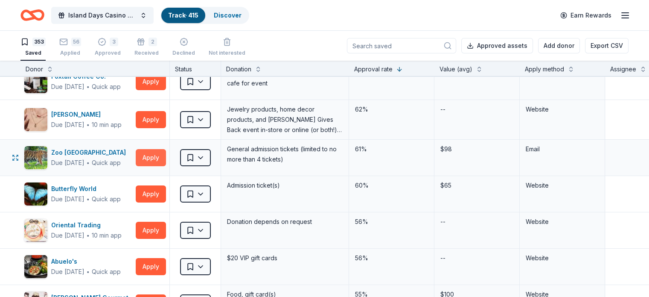
click at [166, 155] on button "Apply" at bounding box center [151, 157] width 30 height 17
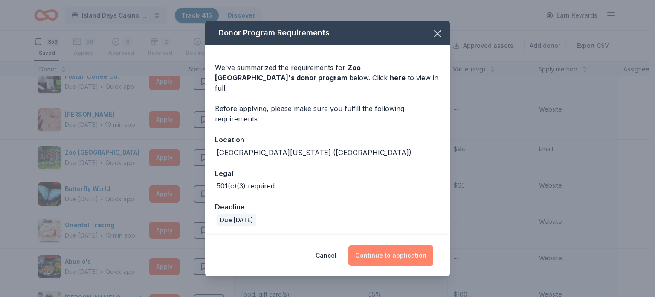
click at [401, 250] on button "Continue to application" at bounding box center [391, 255] width 85 height 20
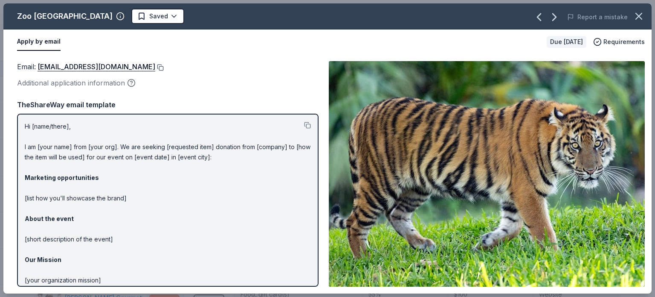
click at [164, 66] on button at bounding box center [159, 67] width 9 height 7
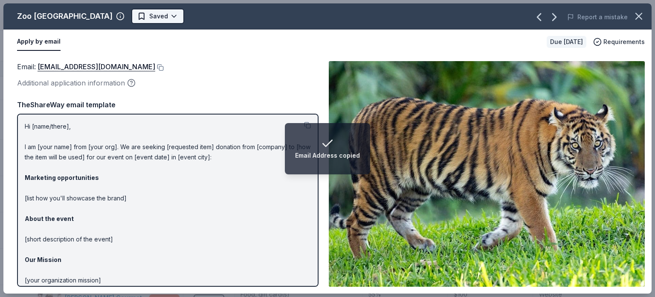
click at [119, 15] on html "Email Address copied Island Days Casino Night Track · 415 Discover Earn Rewards…" at bounding box center [327, 148] width 655 height 297
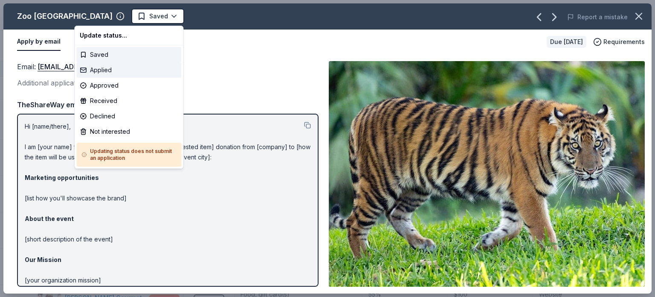
click at [103, 70] on div "Applied" at bounding box center [128, 69] width 105 height 15
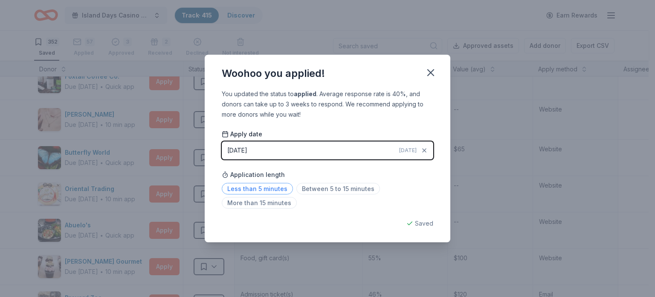
click at [253, 190] on span "Less than 5 minutes" at bounding box center [257, 189] width 71 height 12
click at [432, 74] on icon "button" at bounding box center [431, 73] width 6 height 6
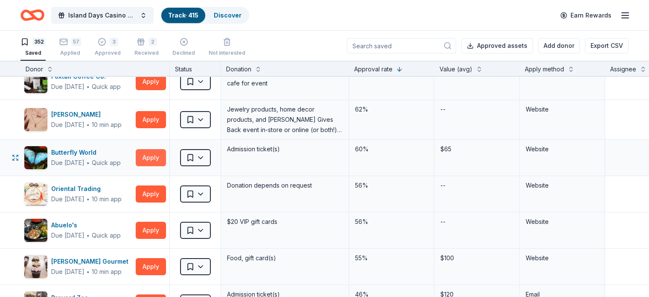
click at [155, 152] on button "Apply" at bounding box center [151, 157] width 30 height 17
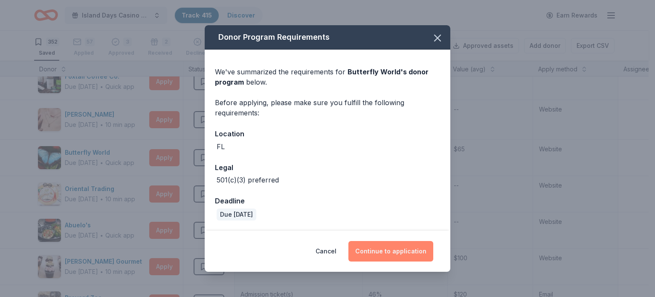
click at [397, 247] on button "Continue to application" at bounding box center [391, 251] width 85 height 20
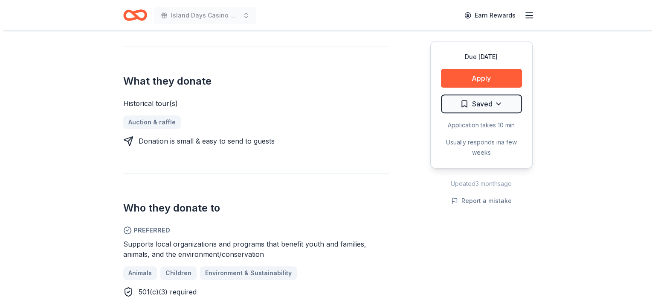
scroll to position [341, 0]
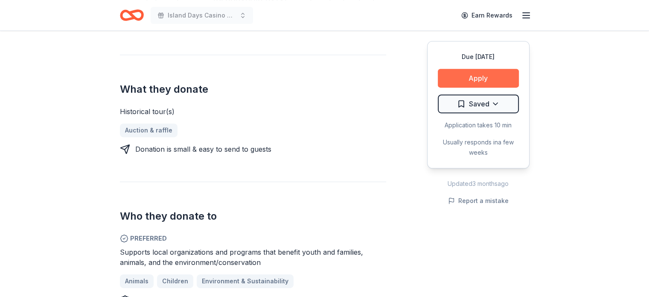
click at [482, 76] on button "Apply" at bounding box center [478, 78] width 81 height 19
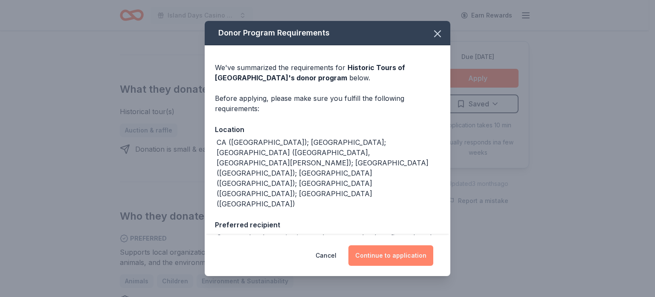
click at [406, 258] on button "Continue to application" at bounding box center [391, 255] width 85 height 20
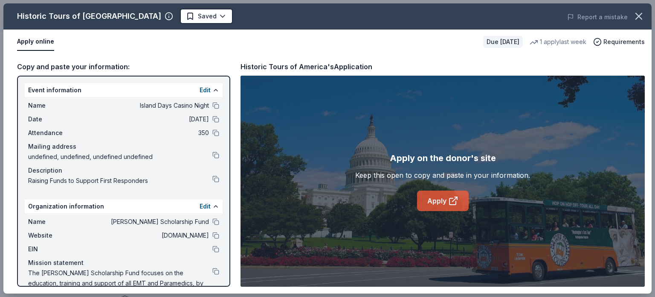
click at [438, 203] on link "Apply" at bounding box center [443, 200] width 52 height 20
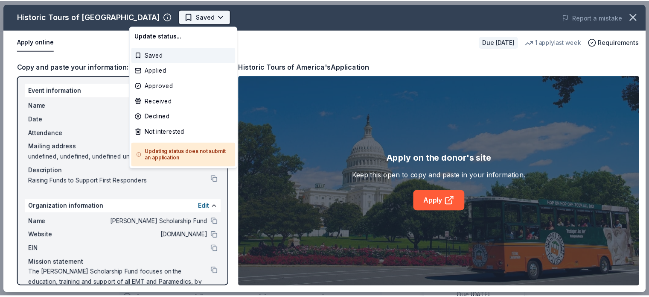
scroll to position [0, 0]
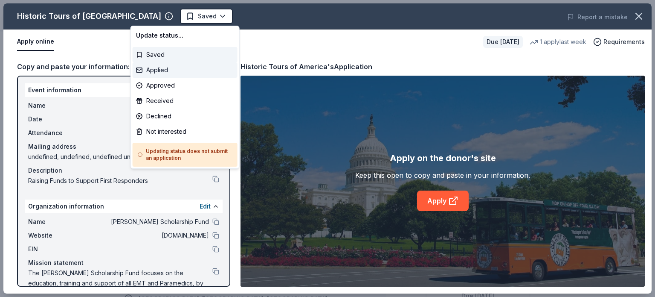
click at [158, 73] on div "Applied" at bounding box center [185, 69] width 105 height 15
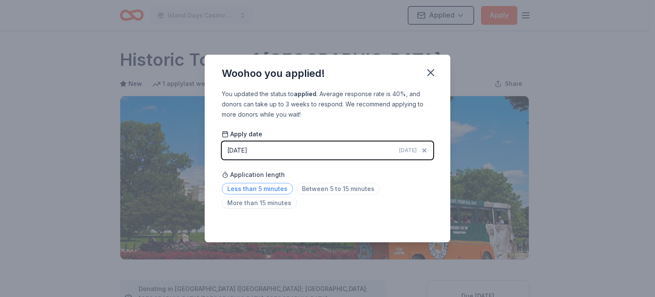
click at [272, 189] on span "Less than 5 minutes" at bounding box center [257, 189] width 71 height 12
click at [434, 71] on icon "button" at bounding box center [431, 73] width 12 height 12
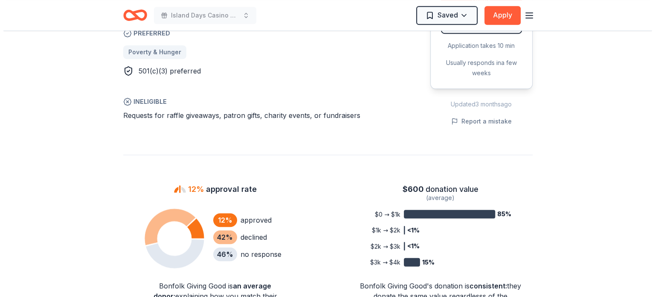
scroll to position [512, 0]
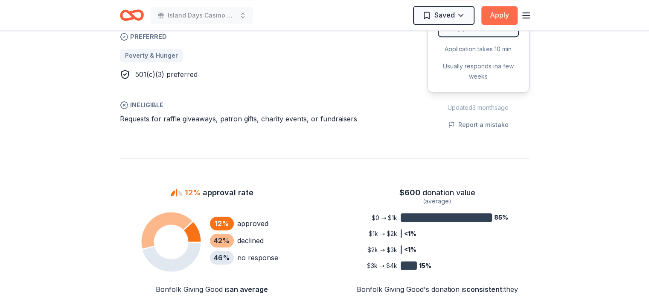
click at [498, 14] on button "Apply" at bounding box center [499, 15] width 36 height 19
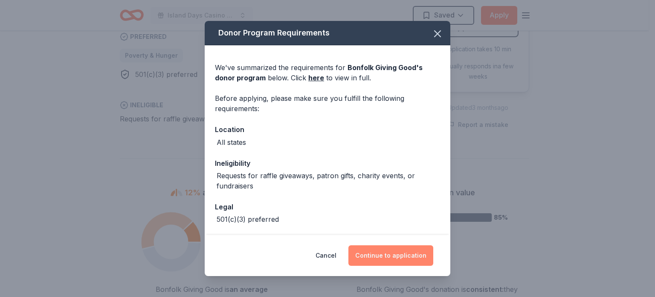
click at [390, 256] on button "Continue to application" at bounding box center [391, 255] width 85 height 20
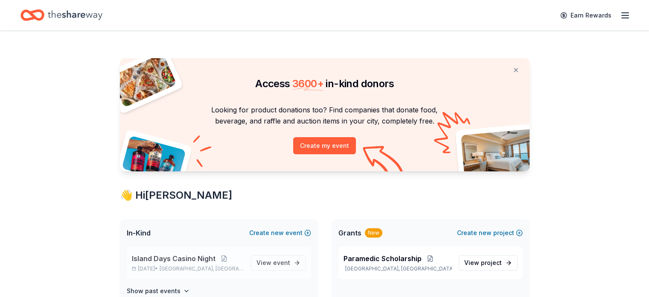
click at [182, 260] on span "Island Days Casino Night" at bounding box center [174, 258] width 84 height 10
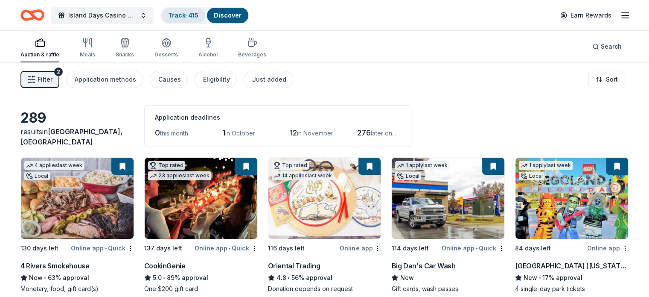
click at [198, 14] on link "Track · 415" at bounding box center [183, 15] width 30 height 7
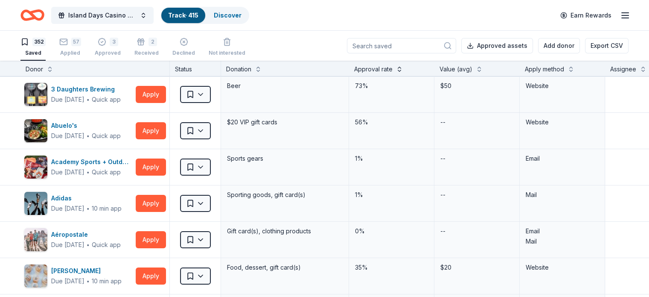
click at [403, 67] on button at bounding box center [399, 68] width 7 height 9
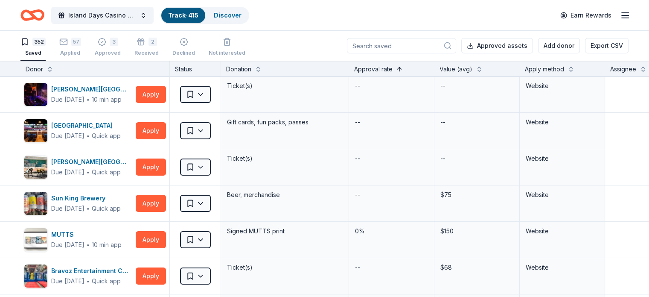
click at [403, 68] on button at bounding box center [399, 68] width 7 height 9
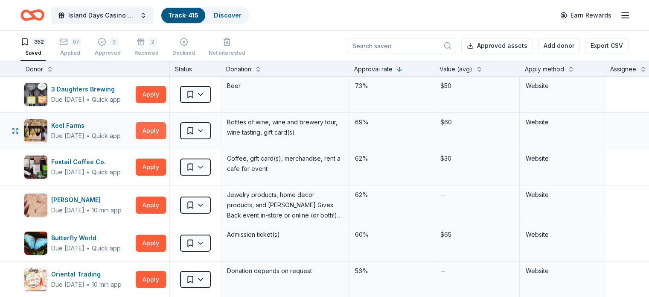
click at [164, 124] on button "Apply" at bounding box center [151, 130] width 30 height 17
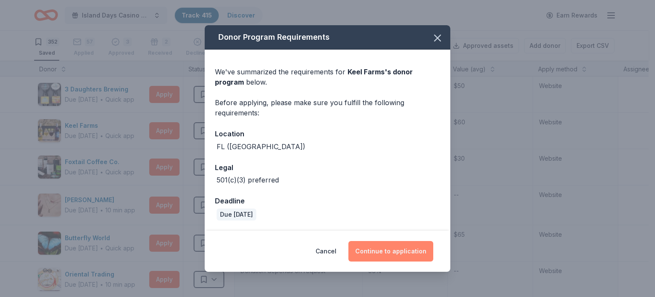
click at [398, 247] on button "Continue to application" at bounding box center [391, 251] width 85 height 20
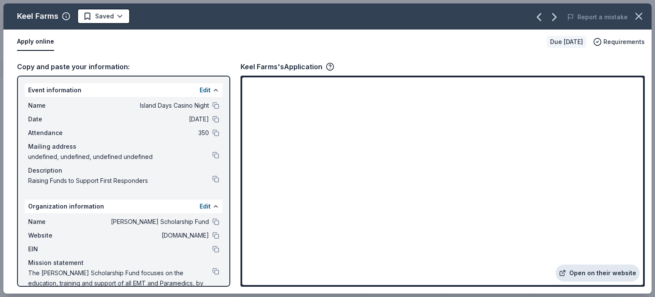
click at [604, 273] on link "Open on their website" at bounding box center [598, 272] width 84 height 17
click at [121, 15] on html "Island Days Casino Night Track · 415 Discover Earn Rewards 352 Saved 57 Applied…" at bounding box center [327, 148] width 655 height 297
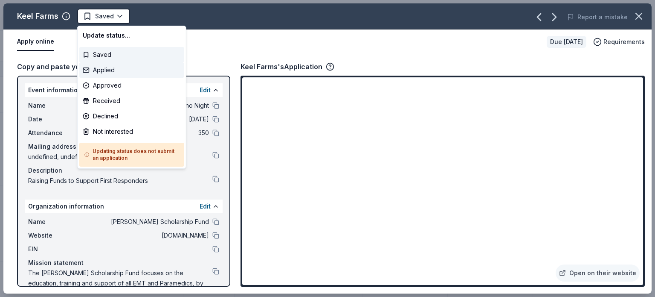
click at [109, 71] on div "Applied" at bounding box center [131, 69] width 105 height 15
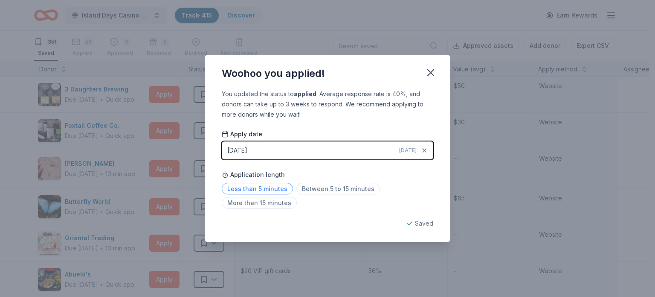
click at [270, 188] on span "Less than 5 minutes" at bounding box center [257, 189] width 71 height 12
click at [432, 71] on icon "button" at bounding box center [431, 73] width 6 height 6
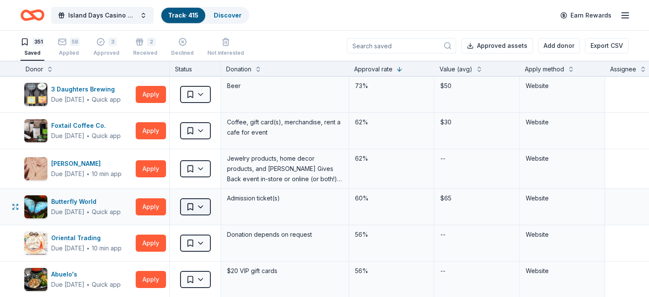
click at [221, 206] on html "Island Days Casino Night Track · 415 Discover Earn Rewards 351 Saved 58 Applied…" at bounding box center [324, 148] width 649 height 297
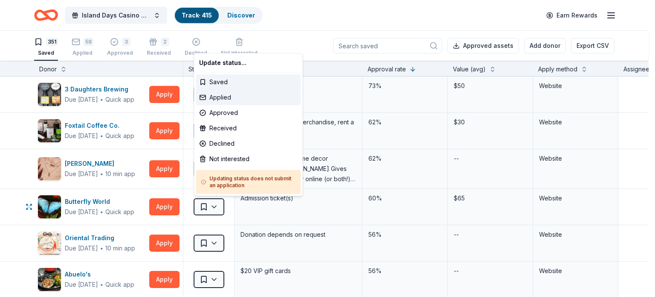
click at [220, 96] on div "Applied" at bounding box center [248, 97] width 105 height 15
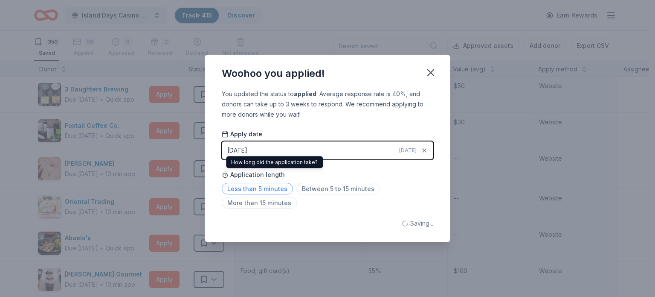
click at [271, 190] on span "Less than 5 minutes" at bounding box center [257, 189] width 71 height 12
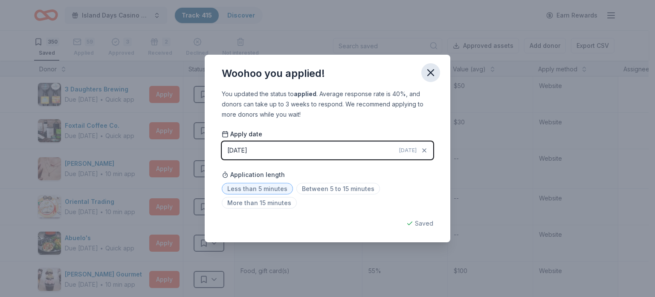
click at [429, 75] on icon "button" at bounding box center [431, 73] width 6 height 6
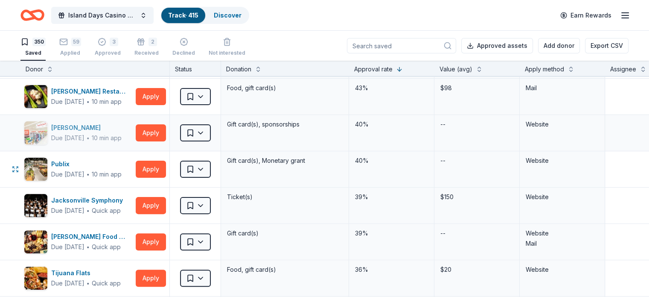
scroll to position [256, 0]
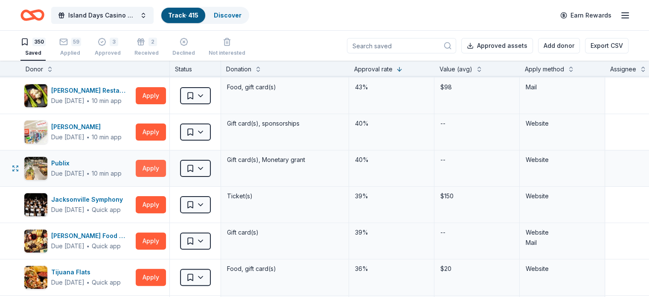
click at [166, 167] on button "Apply" at bounding box center [151, 168] width 30 height 17
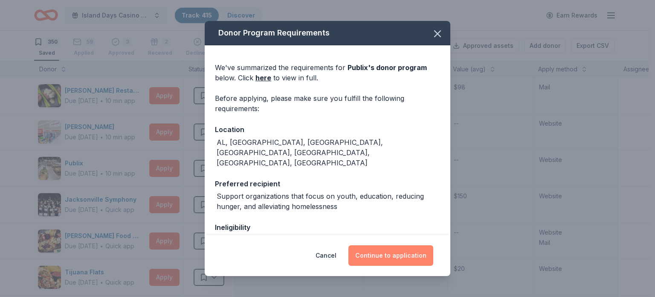
click at [403, 252] on button "Continue to application" at bounding box center [391, 255] width 85 height 20
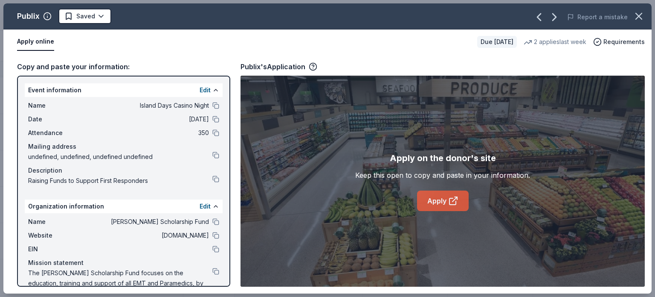
click at [442, 197] on link "Apply" at bounding box center [443, 200] width 52 height 20
drag, startPoint x: 638, startPoint y: 16, endPoint x: 616, endPoint y: 22, distance: 22.6
click at [638, 16] on icon "button" at bounding box center [639, 16] width 12 height 12
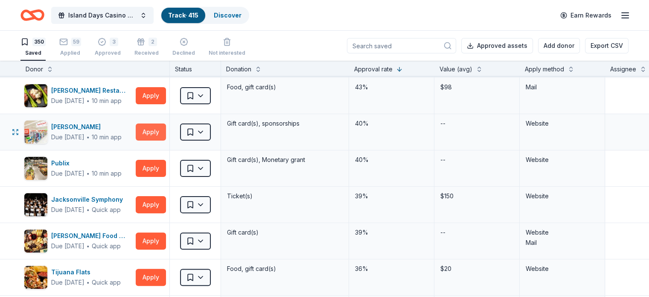
click at [166, 129] on button "Apply" at bounding box center [151, 131] width 30 height 17
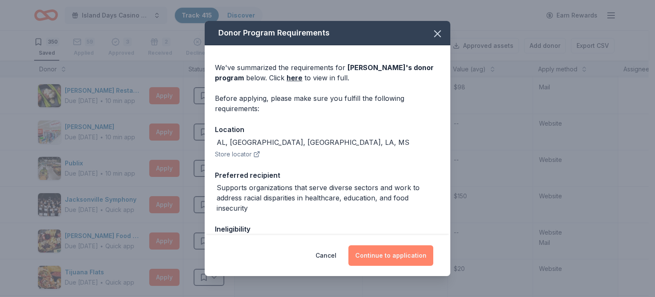
click at [388, 256] on button "Continue to application" at bounding box center [391, 255] width 85 height 20
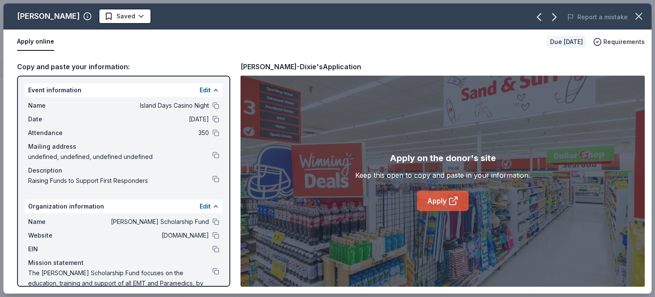
click at [439, 200] on link "Apply" at bounding box center [443, 200] width 52 height 20
click at [437, 198] on link "Apply" at bounding box center [443, 200] width 52 height 20
click at [118, 12] on html "Island Days Casino Night Track · 415 Discover Earn Rewards 350 Saved 59 Applied…" at bounding box center [327, 148] width 655 height 297
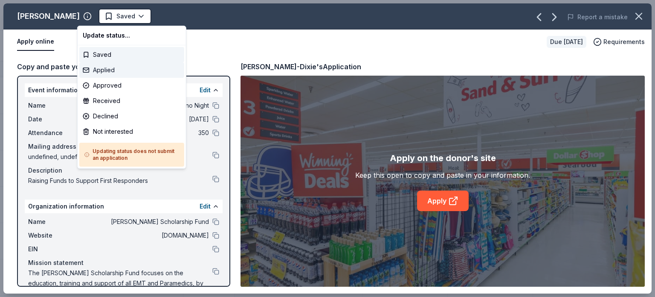
click at [99, 67] on div "Applied" at bounding box center [131, 69] width 105 height 15
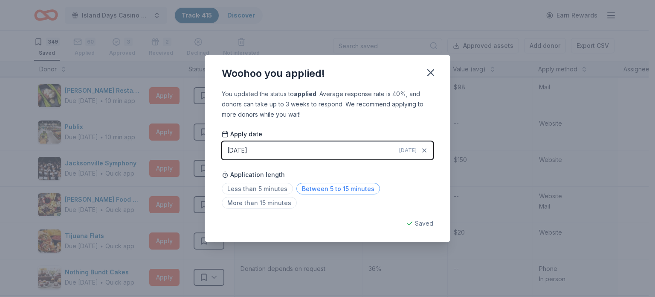
click at [336, 189] on span "Between 5 to 15 minutes" at bounding box center [339, 189] width 84 height 12
click at [432, 75] on icon "button" at bounding box center [431, 73] width 12 height 12
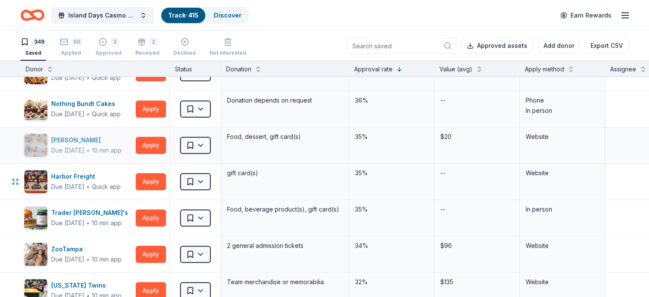
scroll to position [427, 0]
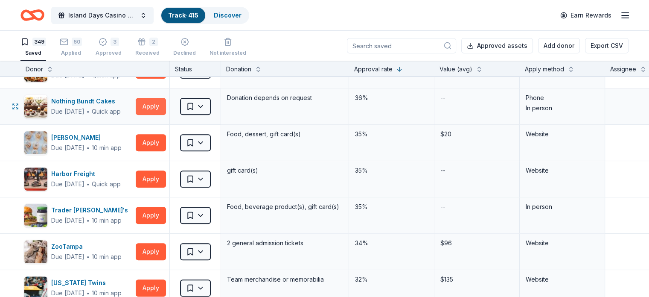
click at [166, 103] on button "Apply" at bounding box center [151, 106] width 30 height 17
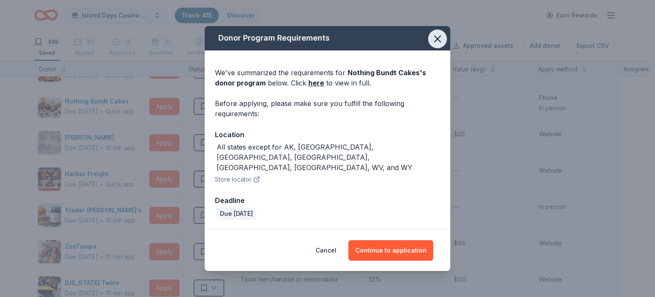
click at [440, 42] on icon "button" at bounding box center [438, 39] width 6 height 6
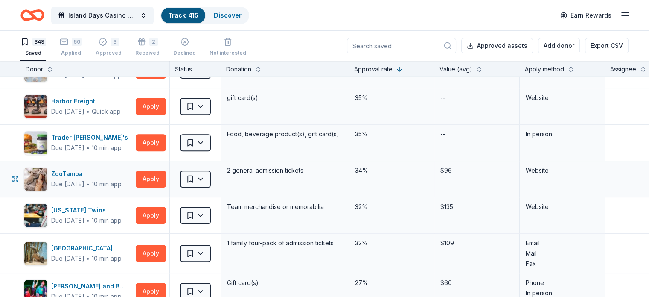
scroll to position [512, 0]
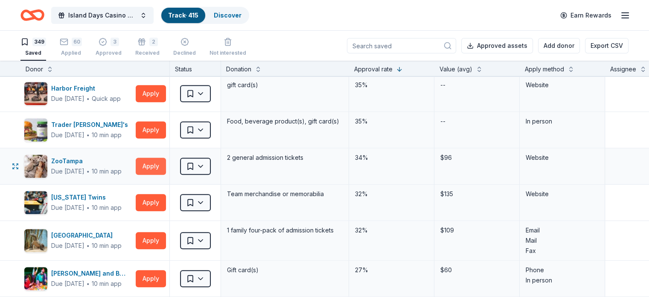
click at [166, 163] on button "Apply" at bounding box center [151, 165] width 30 height 17
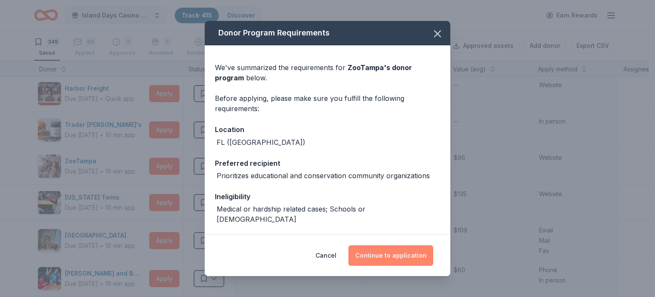
click at [387, 254] on button "Continue to application" at bounding box center [391, 255] width 85 height 20
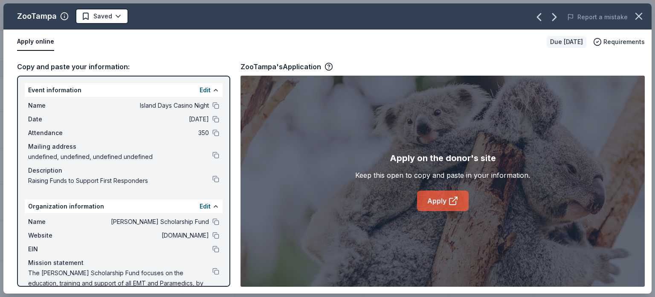
click at [437, 199] on link "Apply" at bounding box center [443, 200] width 52 height 20
click at [116, 15] on html "Island Days Casino Night Track · 415 Discover Earn Rewards 349 Saved 60 Applied…" at bounding box center [327, 148] width 655 height 297
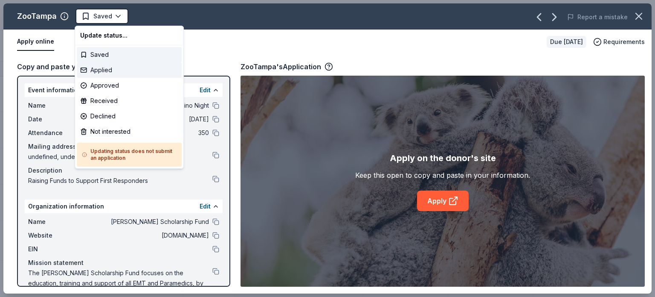
click at [108, 70] on div "Applied" at bounding box center [129, 69] width 105 height 15
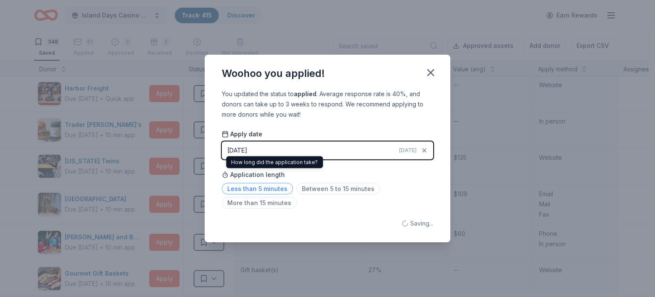
click at [266, 186] on span "Less than 5 minutes" at bounding box center [257, 189] width 71 height 12
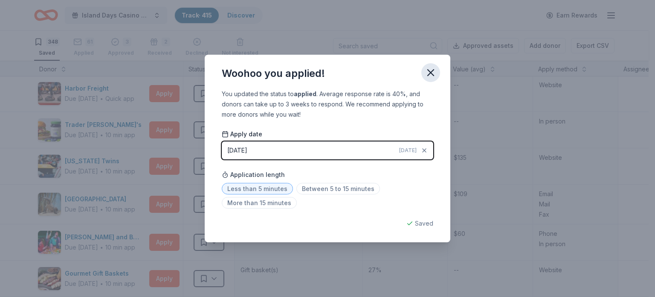
click at [431, 71] on icon "button" at bounding box center [431, 73] width 12 height 12
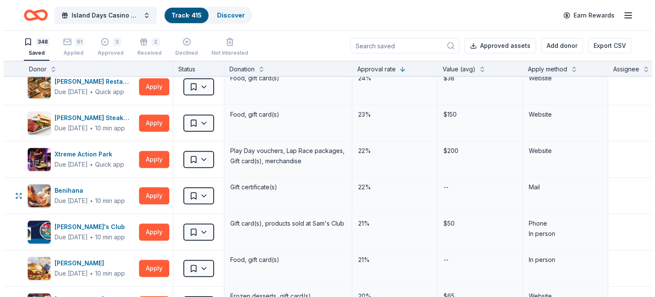
scroll to position [939, 0]
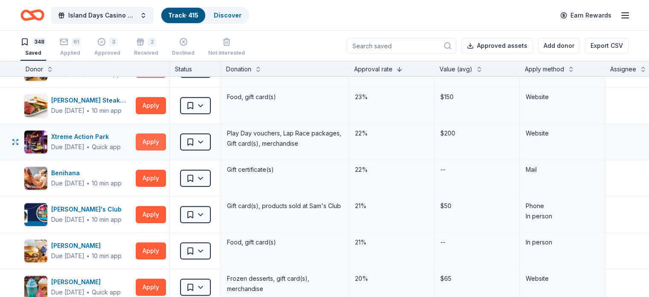
click at [165, 137] on button "Apply" at bounding box center [151, 141] width 30 height 17
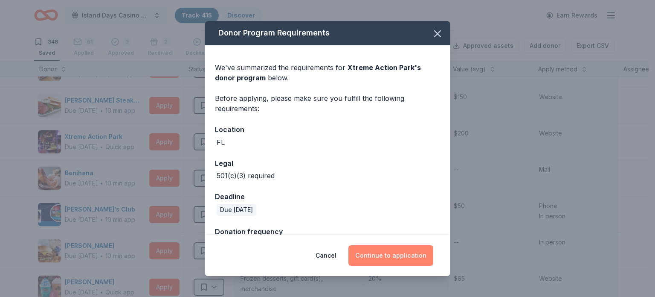
click at [384, 253] on button "Continue to application" at bounding box center [391, 255] width 85 height 20
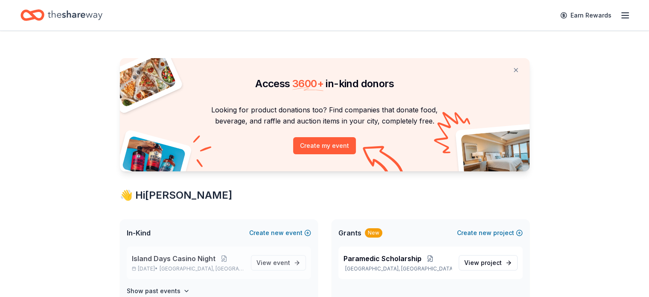
click at [171, 255] on span "Island Days Casino Night" at bounding box center [174, 258] width 84 height 10
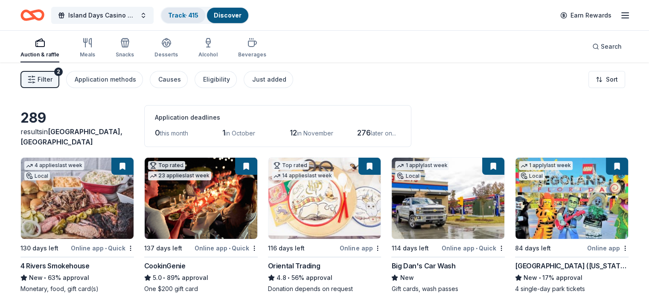
click at [188, 15] on link "Track · 415" at bounding box center [183, 15] width 30 height 7
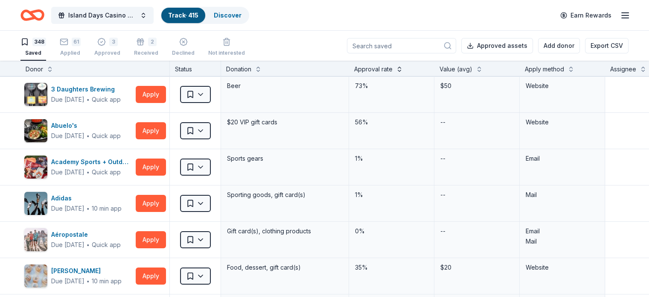
click at [403, 68] on button at bounding box center [399, 68] width 7 height 9
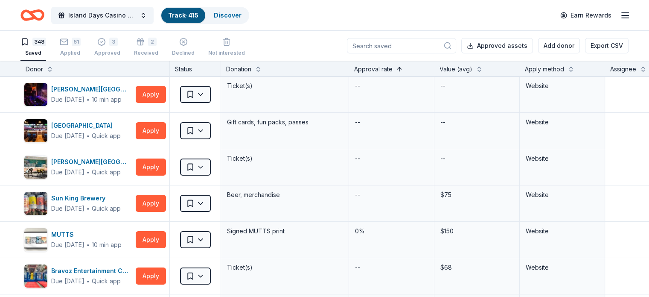
click at [403, 67] on button at bounding box center [399, 68] width 7 height 9
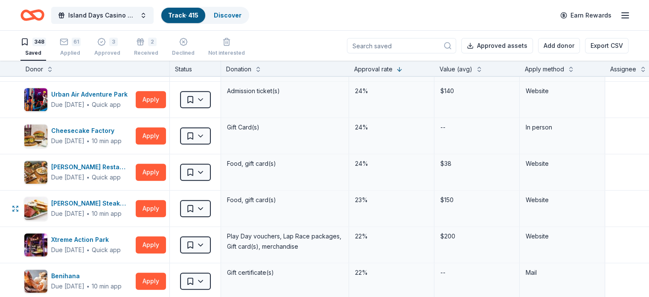
scroll to position [853, 0]
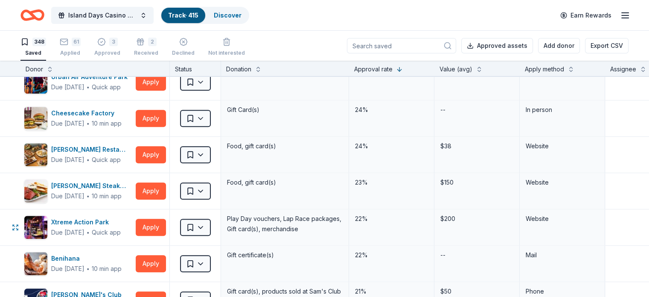
click at [217, 222] on html "Island Days Casino Night Track · 415 Discover Earn Rewards 348 Saved 61 Applied…" at bounding box center [324, 148] width 649 height 297
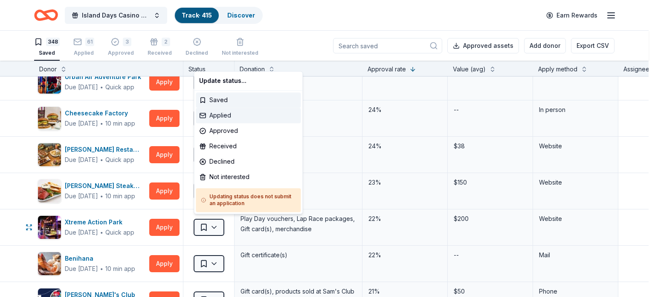
click at [226, 115] on div "Applied" at bounding box center [248, 115] width 105 height 15
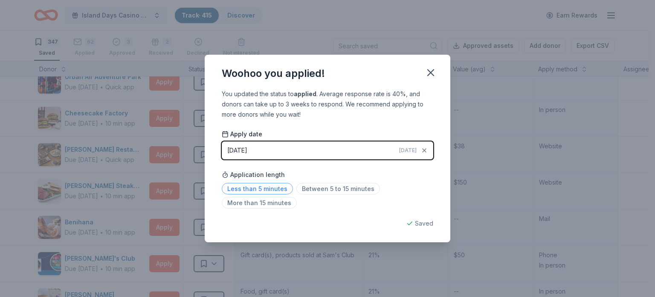
click at [267, 190] on span "Less than 5 minutes" at bounding box center [257, 189] width 71 height 12
click at [431, 72] on icon "button" at bounding box center [431, 73] width 6 height 6
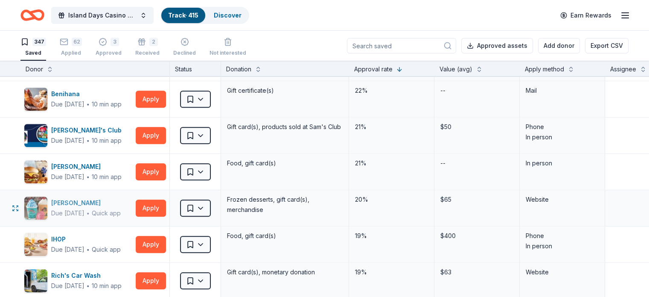
scroll to position [1024, 0]
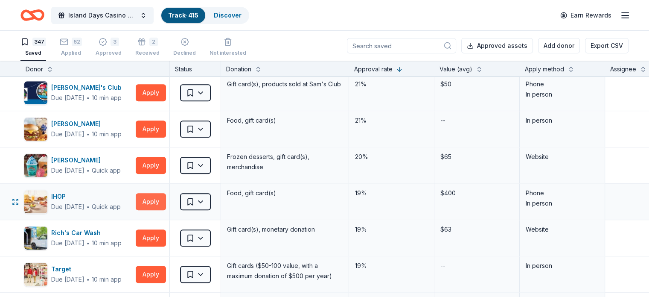
click at [160, 198] on button "Apply" at bounding box center [151, 201] width 30 height 17
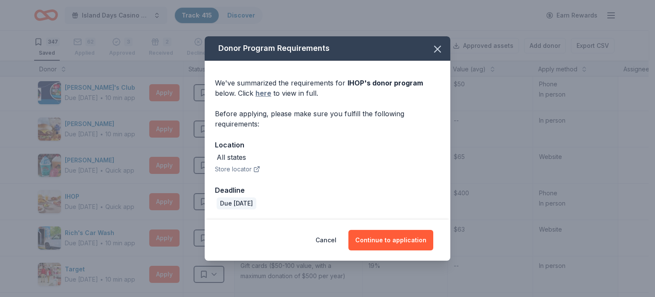
click at [263, 93] on link "here" at bounding box center [264, 93] width 16 height 10
click at [437, 46] on icon "button" at bounding box center [438, 49] width 12 height 12
click at [335, 240] on button "Cancel" at bounding box center [326, 240] width 21 height 20
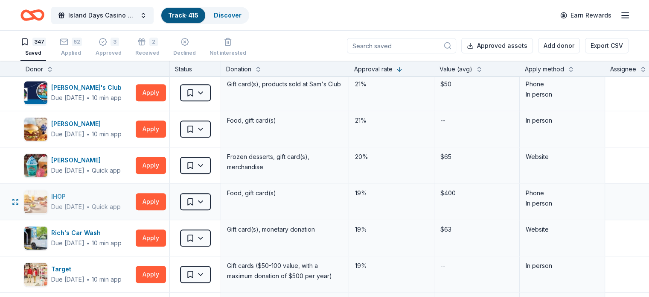
click at [47, 195] on img "button" at bounding box center [35, 201] width 23 height 23
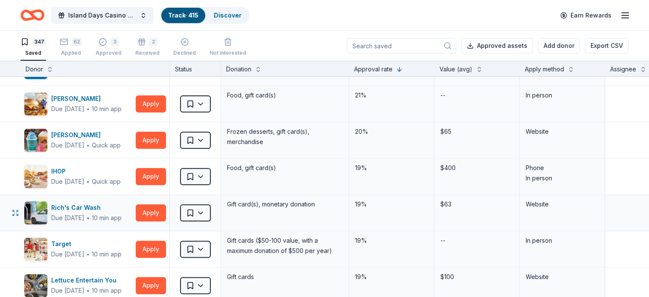
scroll to position [1067, 0]
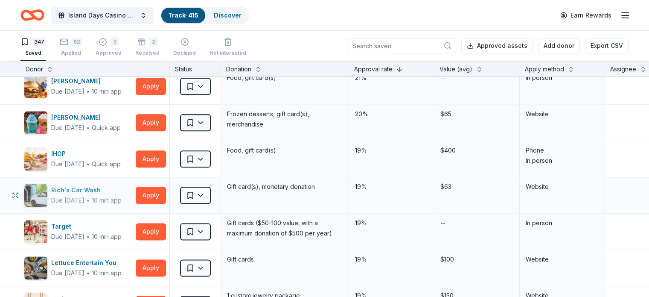
click at [99, 187] on div "Rich's Car Wash" at bounding box center [86, 190] width 70 height 10
click at [215, 189] on html "Island Days Casino Night Track · 415 Discover Earn Rewards 347 Saved 62 Applied…" at bounding box center [324, 148] width 649 height 297
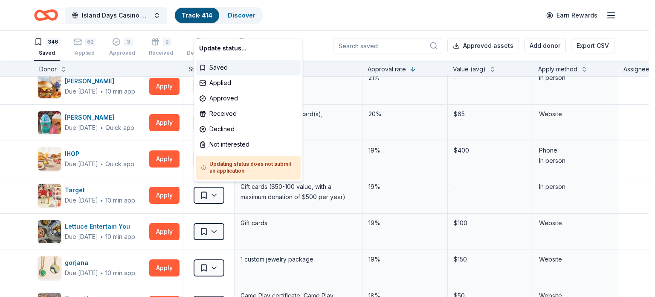
click at [416, 197] on html "Island Days Casino Night Track · 414 Discover Earn Rewards 346 Saved 62 Applied…" at bounding box center [327, 148] width 655 height 297
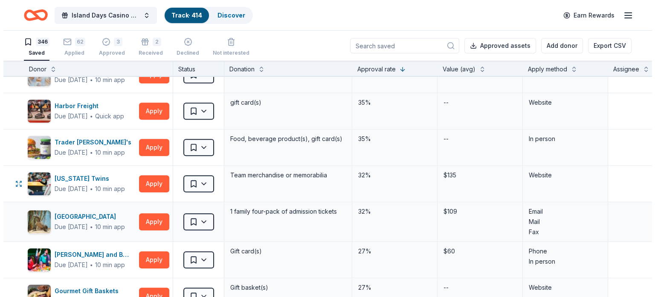
scroll to position [512, 0]
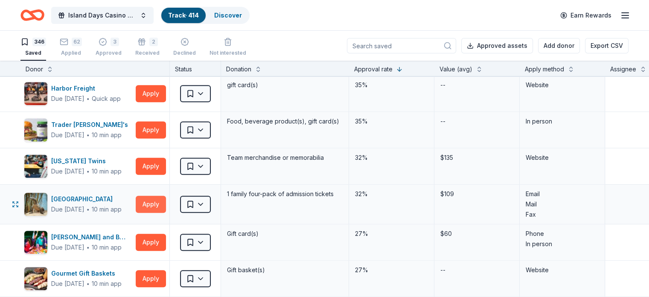
click at [166, 202] on button "Apply" at bounding box center [151, 203] width 30 height 17
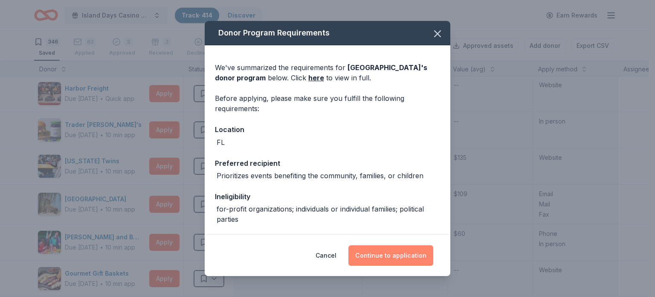
click at [406, 252] on button "Continue to application" at bounding box center [391, 255] width 85 height 20
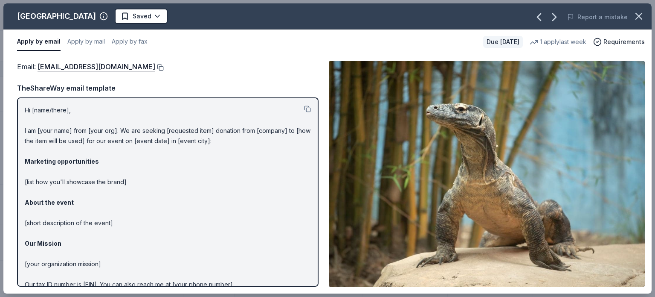
click at [155, 65] on button at bounding box center [159, 67] width 9 height 7
click at [155, 66] on button at bounding box center [159, 67] width 9 height 7
click at [192, 13] on html "Island Days Casino Night Track · 414 Discover Earn Rewards 346 Saved 62 Applied…" at bounding box center [327, 148] width 655 height 297
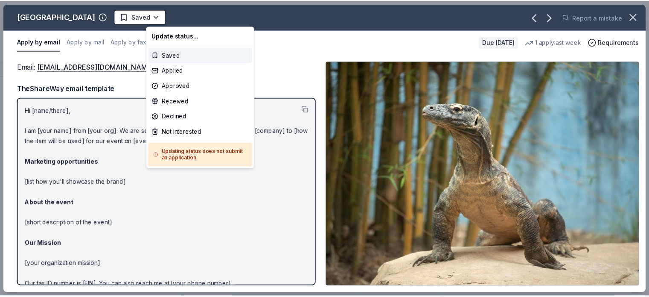
scroll to position [0, 0]
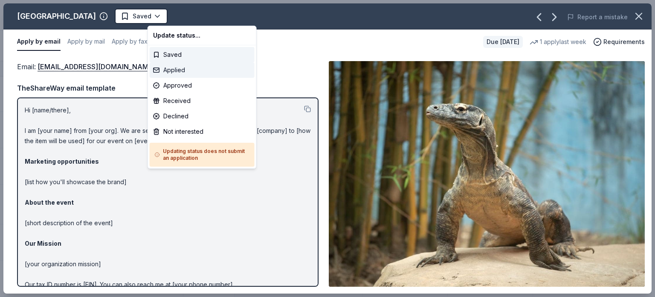
click at [179, 70] on div "Applied" at bounding box center [202, 69] width 105 height 15
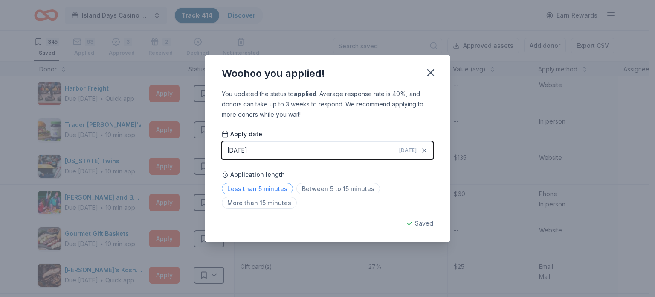
click at [277, 186] on span "Less than 5 minutes" at bounding box center [257, 189] width 71 height 12
click at [430, 72] on icon "button" at bounding box center [431, 73] width 6 height 6
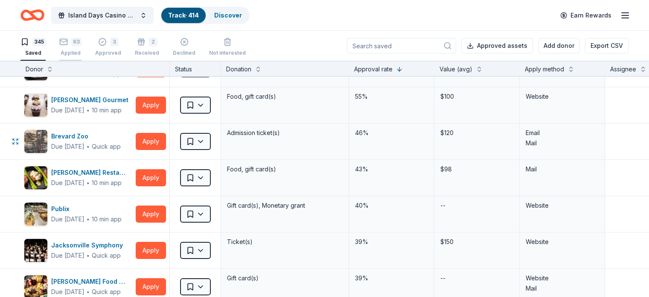
scroll to position [171, 0]
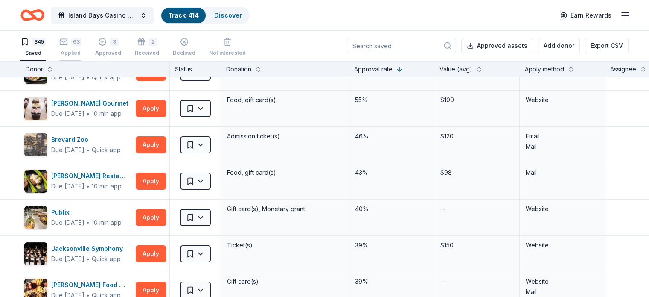
click at [82, 41] on div "63" at bounding box center [76, 37] width 10 height 9
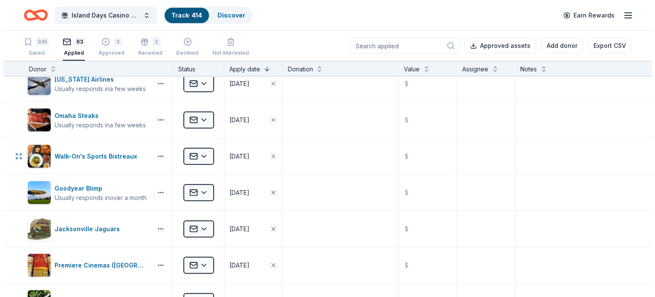
scroll to position [2048, 0]
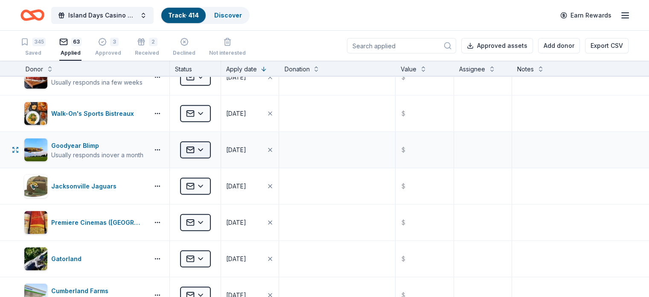
click at [213, 144] on html "Island Days Casino Night Track · 414 Discover Earn Rewards 345 Saved 63 Applied…" at bounding box center [324, 148] width 649 height 297
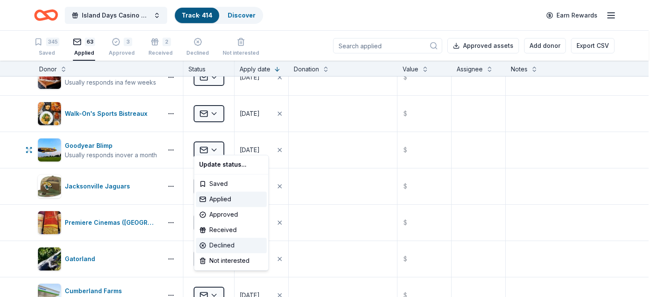
click at [230, 245] on div "Declined" at bounding box center [231, 244] width 71 height 15
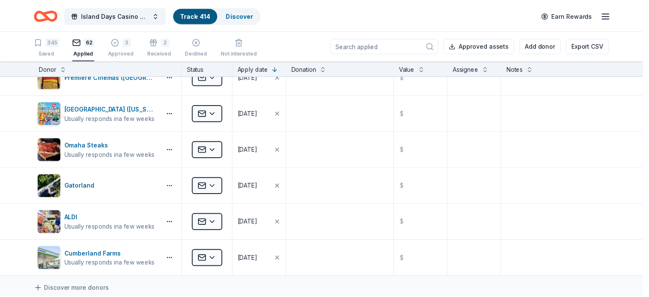
scroll to position [1614, 0]
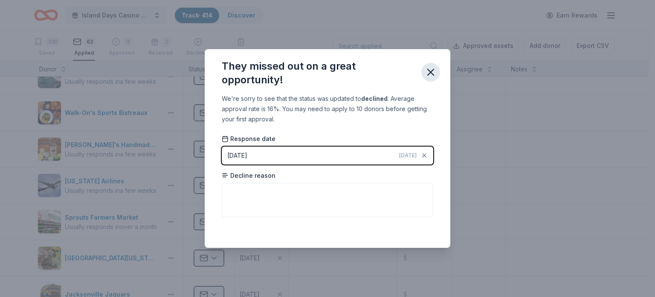
click at [428, 75] on icon "button" at bounding box center [431, 72] width 6 height 6
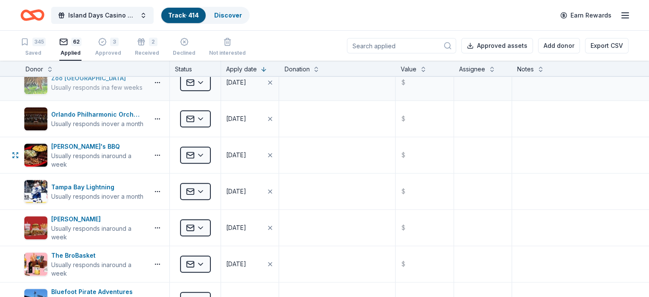
scroll to position [718, 0]
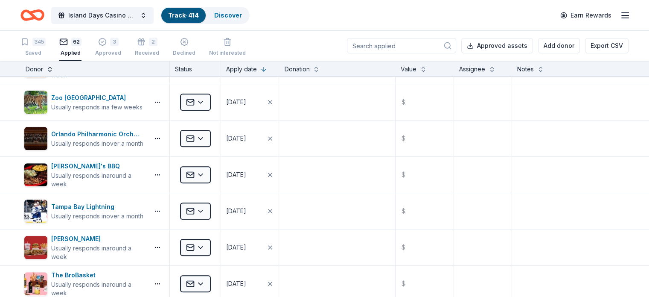
click at [53, 68] on button at bounding box center [50, 68] width 7 height 9
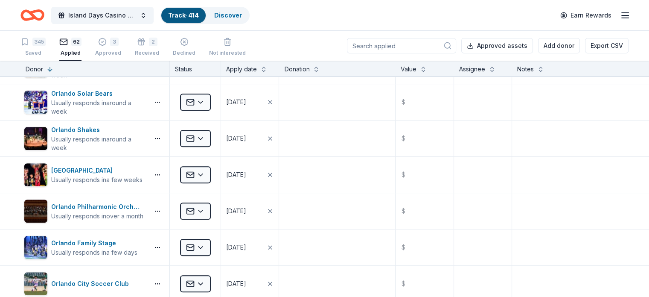
scroll to position [30, 0]
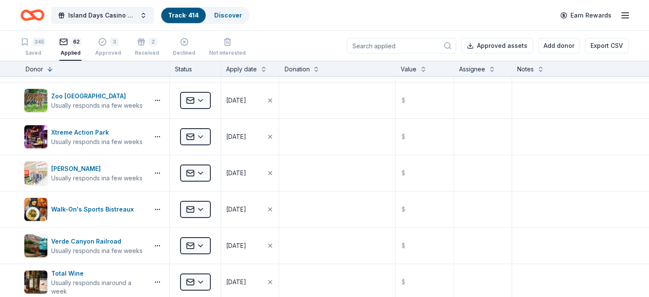
drag, startPoint x: 64, startPoint y: 68, endPoint x: 72, endPoint y: 73, distance: 9.1
click at [53, 68] on button at bounding box center [50, 68] width 7 height 9
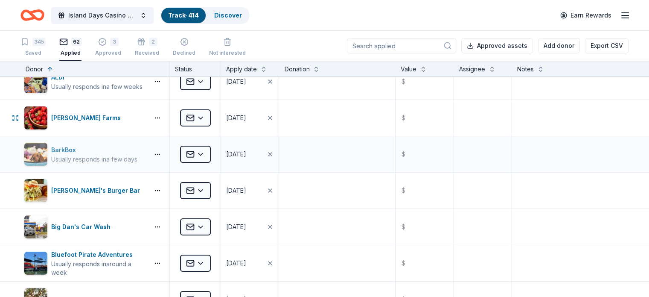
scroll to position [128, 0]
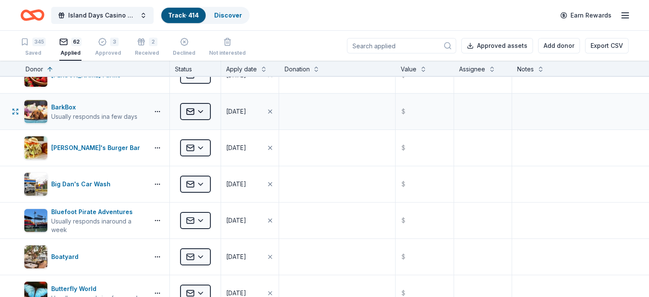
click at [216, 108] on html "Island Days Casino Night Track · 414 Discover Earn Rewards 345 Saved 62 Applied…" at bounding box center [324, 148] width 649 height 297
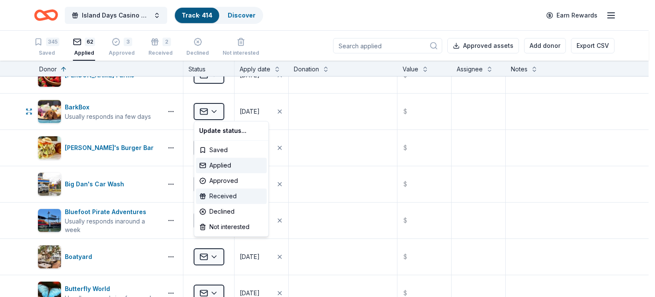
click at [228, 195] on div "Received" at bounding box center [231, 195] width 71 height 15
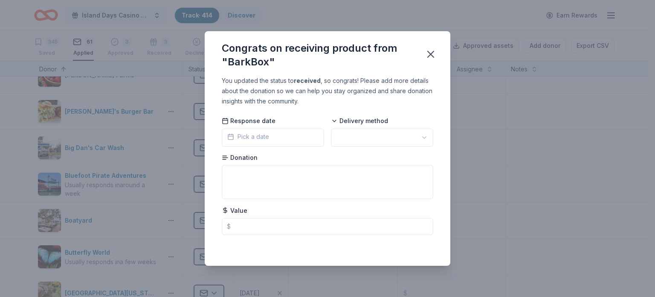
click at [284, 137] on button "Pick a date" at bounding box center [273, 137] width 102 height 18
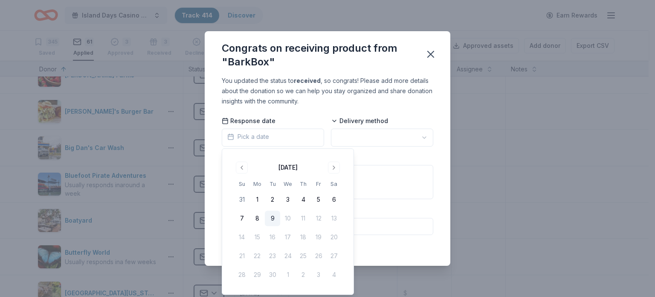
click at [270, 215] on button "9" at bounding box center [272, 217] width 15 height 15
click at [352, 134] on html "Island Days Casino Night Track · 414 Discover Earn Rewards 345 Saved 61 Applied…" at bounding box center [327, 148] width 655 height 297
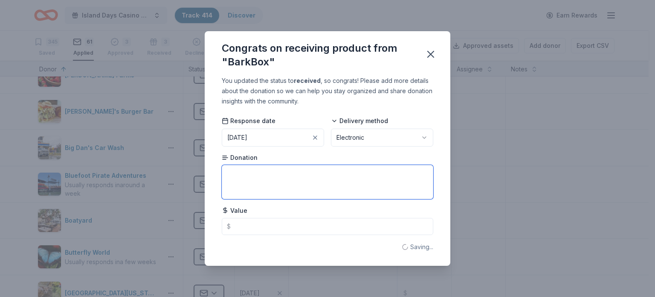
click at [271, 179] on textarea at bounding box center [328, 182] width 212 height 34
type textarea "Gift Package"
type input "45.00"
click at [436, 54] on icon "button" at bounding box center [431, 54] width 12 height 12
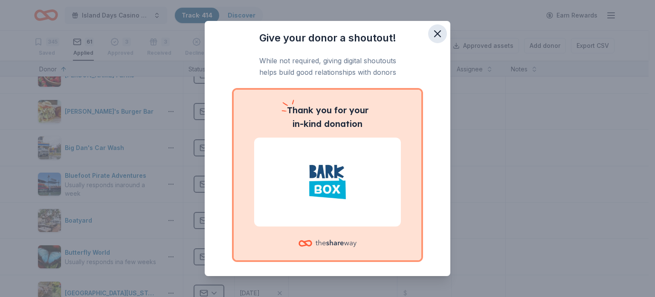
click at [435, 34] on icon "button" at bounding box center [438, 34] width 12 height 12
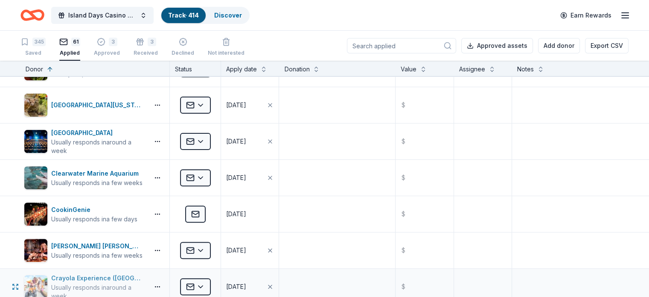
scroll to position [299, 0]
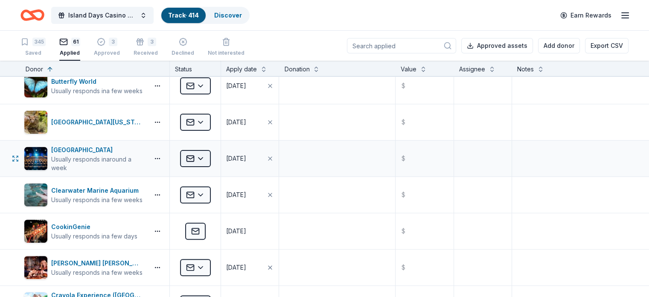
click at [215, 156] on html "Island Days Casino Night Track · 414 Discover Earn Rewards 345 Saved 61 Applied…" at bounding box center [324, 148] width 649 height 297
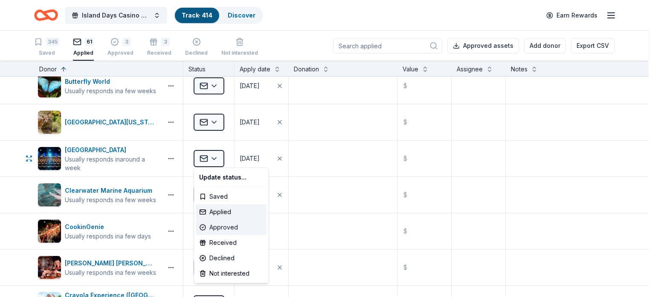
click at [218, 227] on div "Approved" at bounding box center [231, 226] width 71 height 15
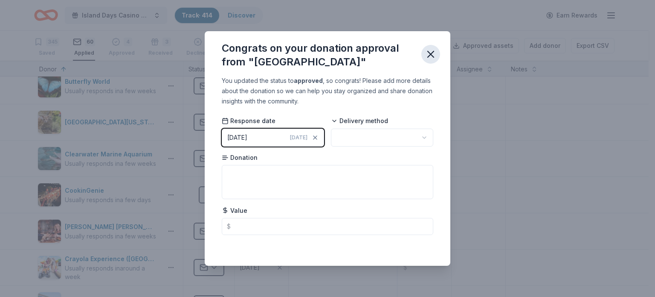
click at [428, 53] on icon "button" at bounding box center [431, 54] width 12 height 12
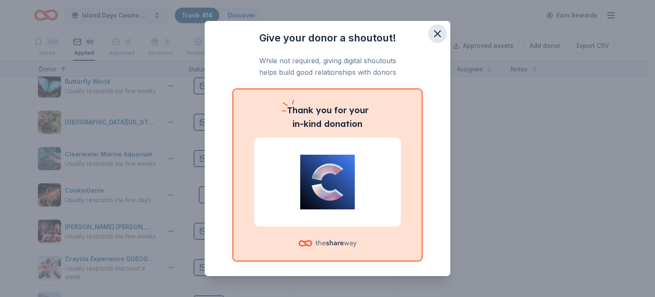
click at [435, 34] on icon "button" at bounding box center [438, 34] width 12 height 12
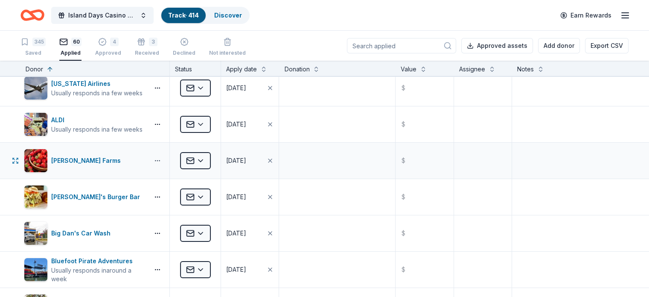
scroll to position [0, 0]
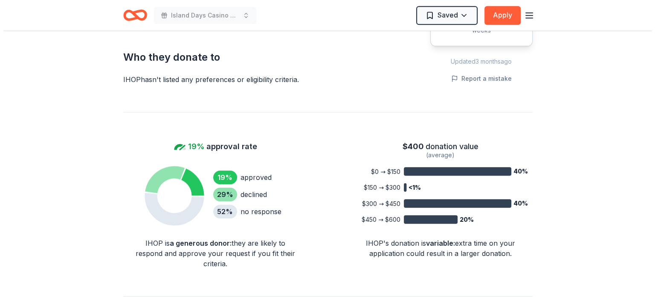
scroll to position [384, 0]
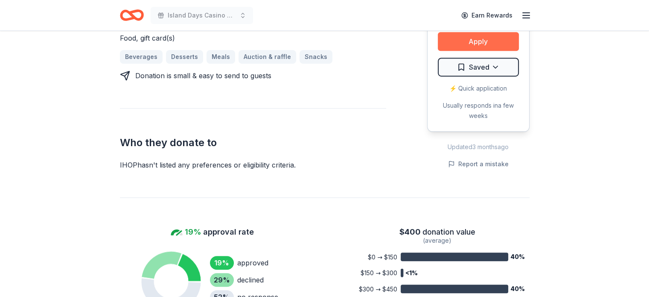
click at [488, 40] on button "Apply" at bounding box center [478, 41] width 81 height 19
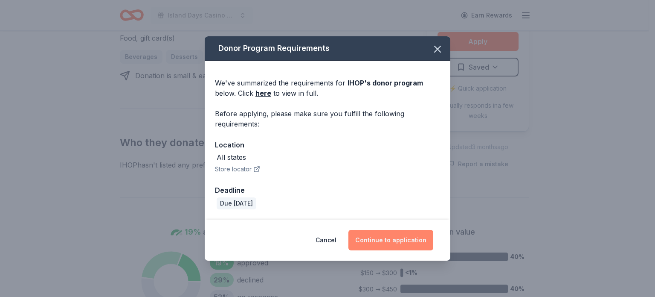
click at [399, 242] on button "Continue to application" at bounding box center [391, 240] width 85 height 20
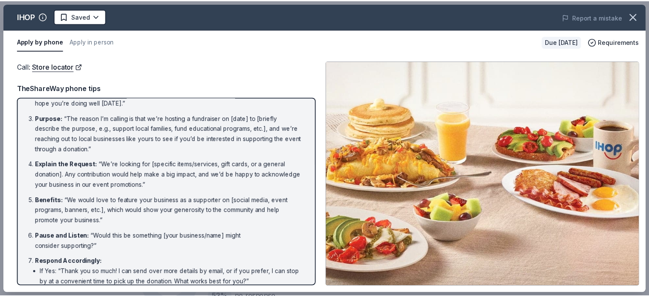
scroll to position [0, 0]
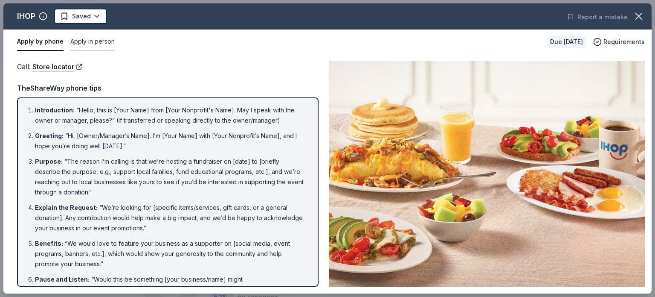
click at [97, 43] on button "Apply in person" at bounding box center [92, 42] width 44 height 18
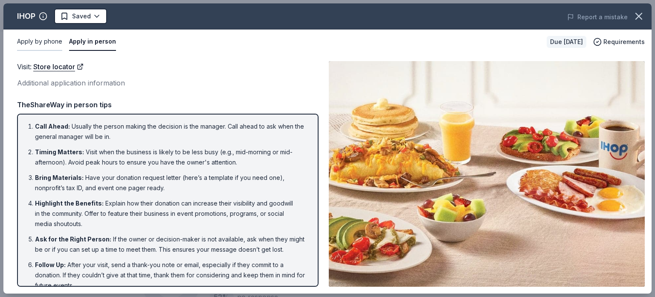
click at [51, 42] on button "Apply by phone" at bounding box center [39, 42] width 45 height 18
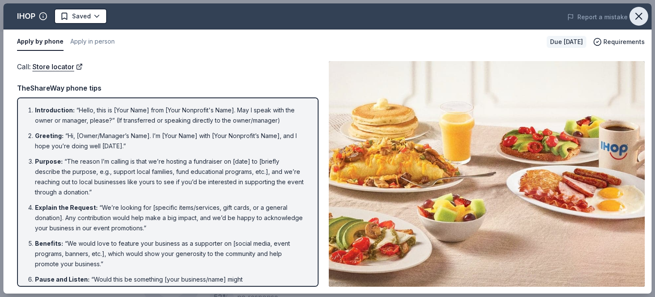
click at [641, 14] on icon "button" at bounding box center [639, 16] width 6 height 6
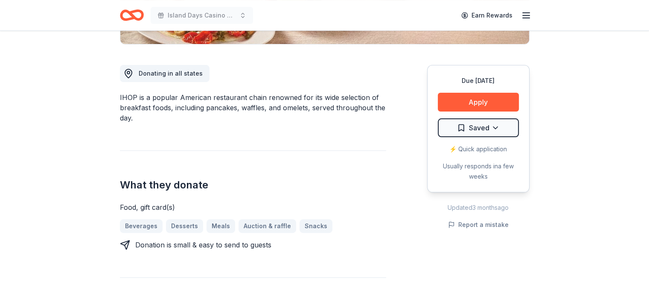
scroll to position [213, 0]
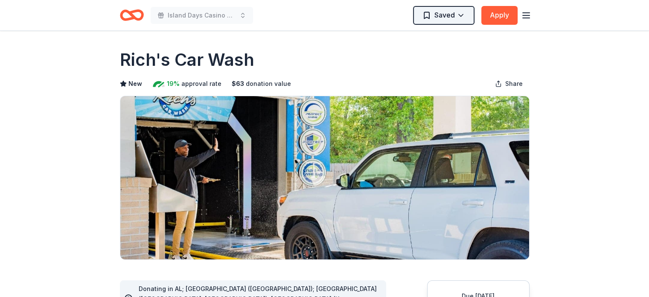
click at [471, 17] on html "Island Days Casino Night Saved Apply Due [DATE] Share Rich's Car Wash New 19% a…" at bounding box center [324, 148] width 649 height 297
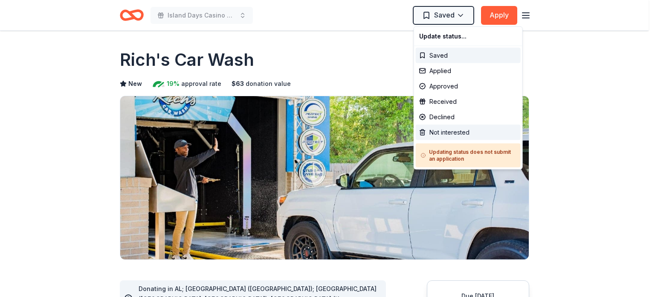
click at [439, 129] on div "Not interested" at bounding box center [468, 132] width 105 height 15
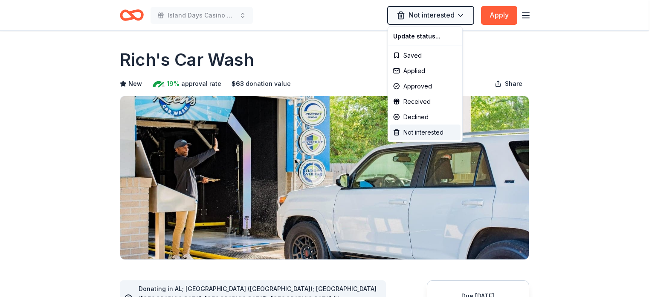
click at [418, 131] on div "Not interested" at bounding box center [425, 132] width 71 height 15
